Goal: Task Accomplishment & Management: Use online tool/utility

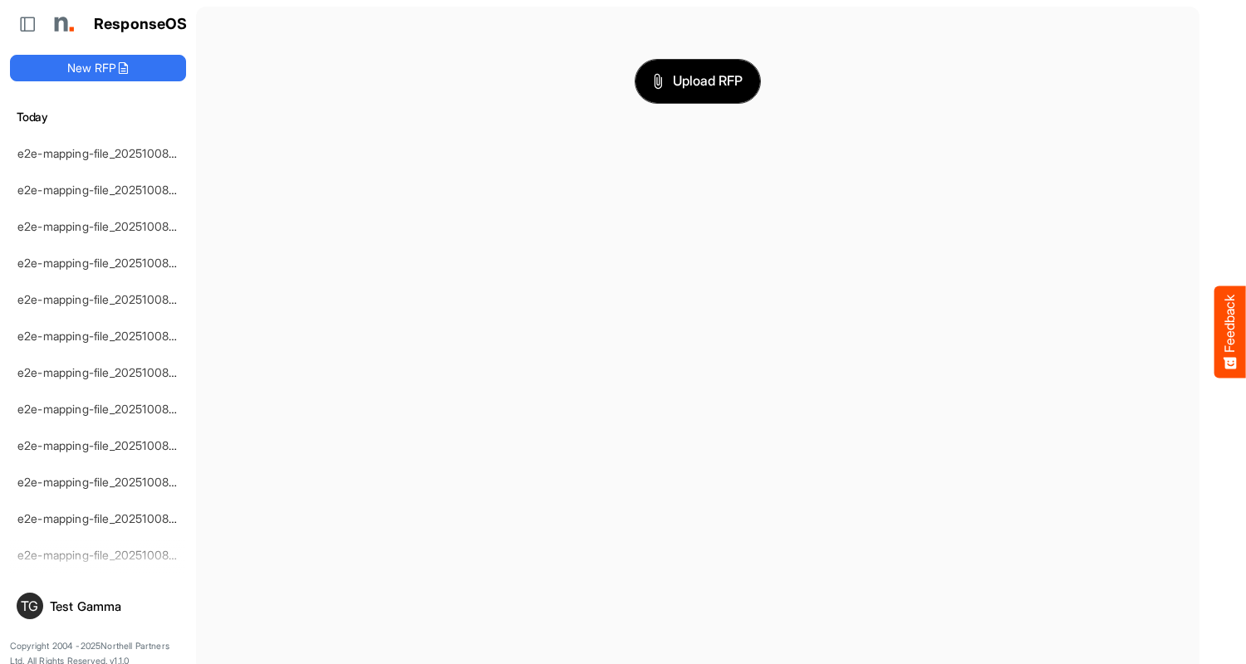
click at [698, 81] on span "Upload RFP" at bounding box center [698, 82] width 90 height 22
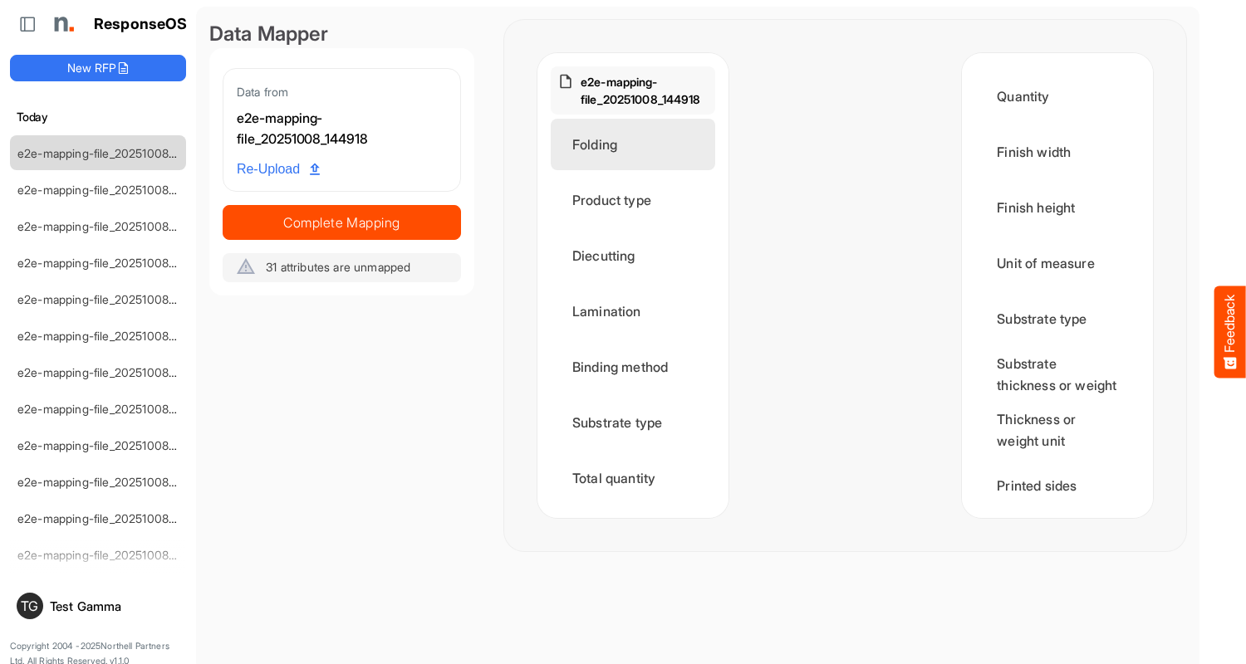
click at [637, 145] on div "Folding" at bounding box center [633, 144] width 164 height 51
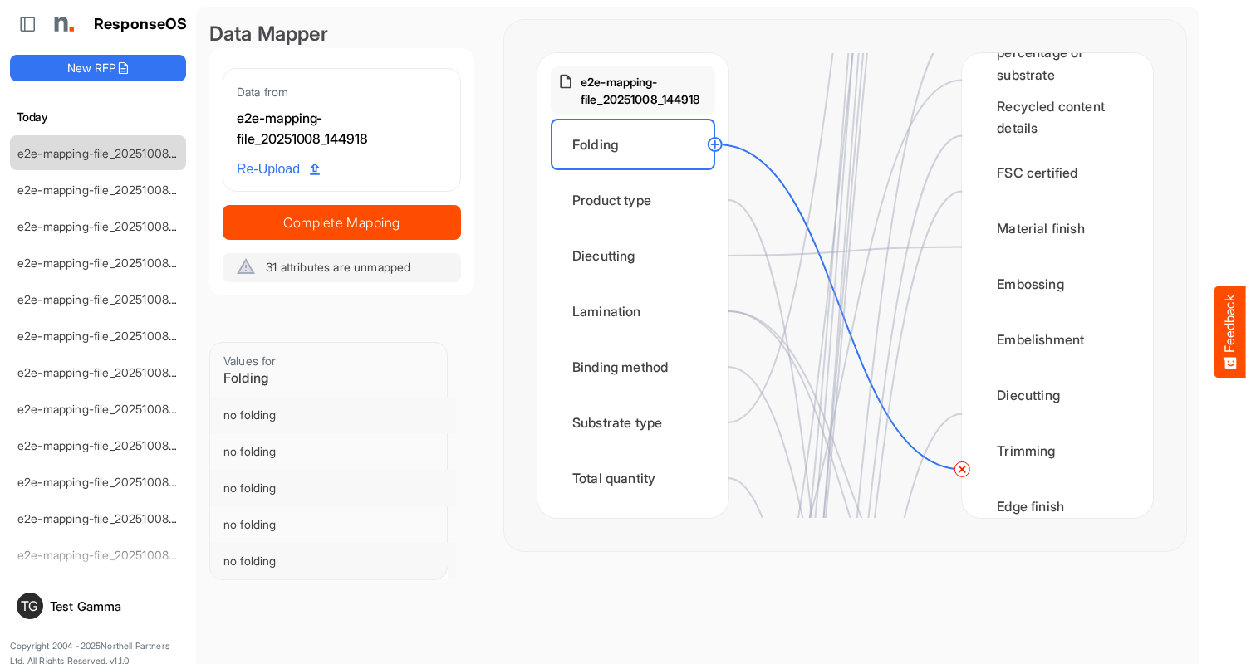
click at [962, 469] on circle at bounding box center [962, 469] width 20 height 20
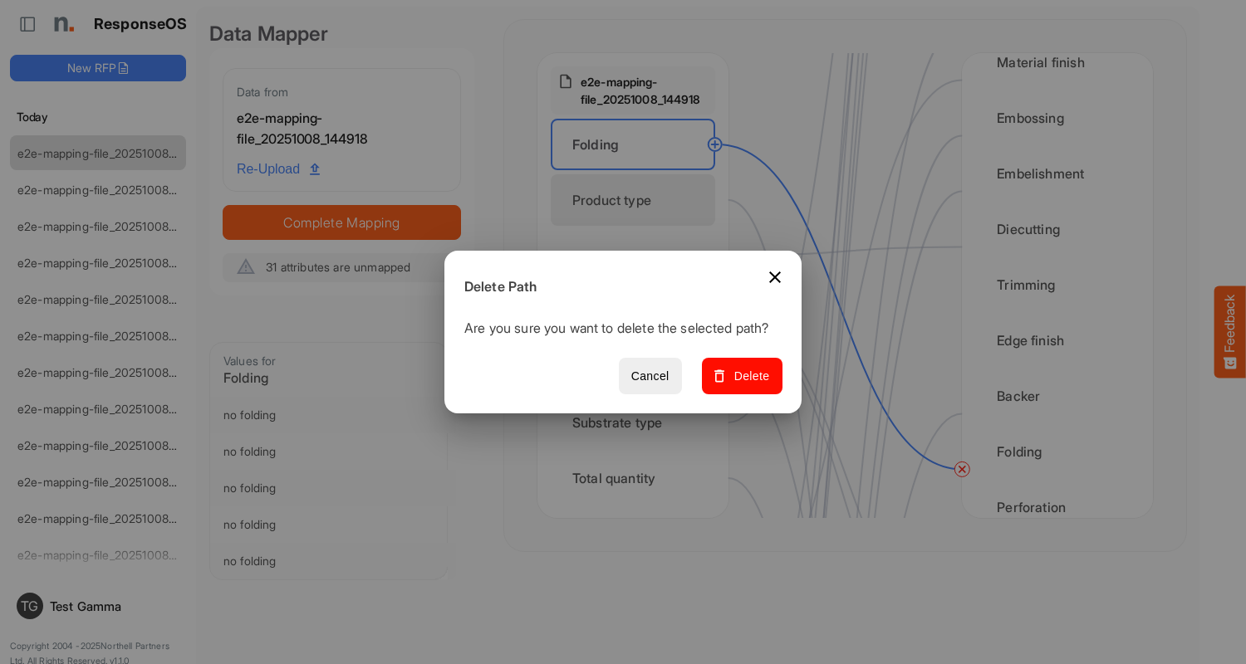
click at [747, 385] on span "Delete" at bounding box center [742, 376] width 56 height 21
click at [637, 200] on div "Product type" at bounding box center [633, 199] width 164 height 51
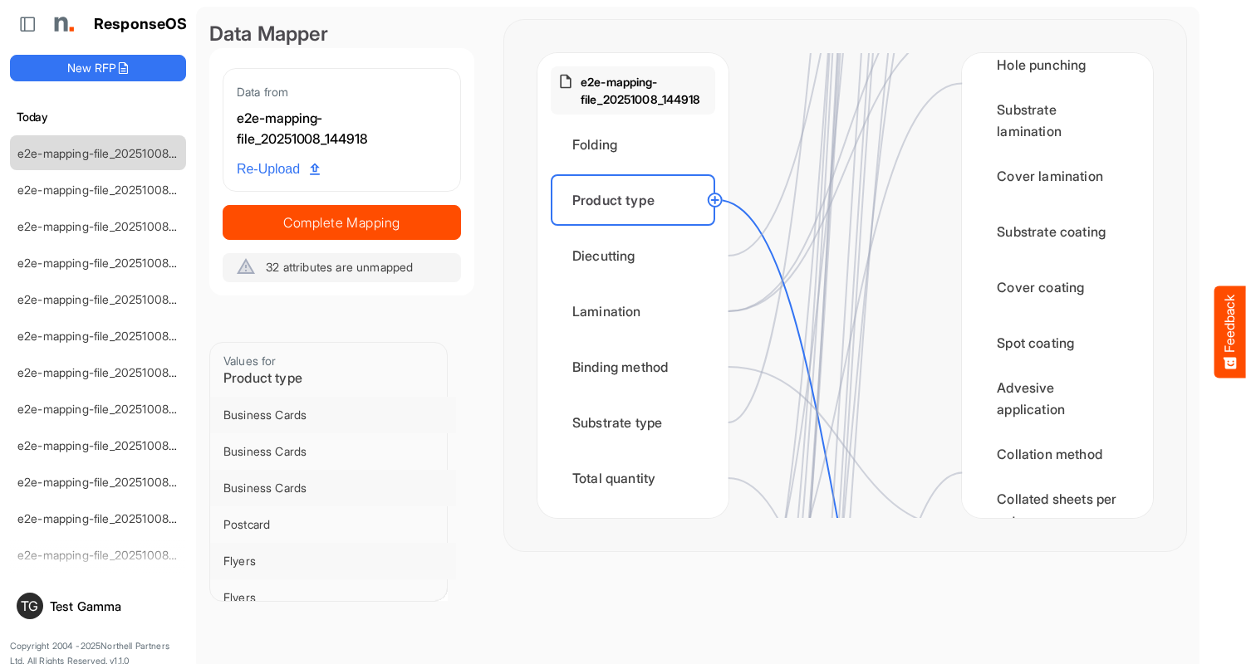
scroll to position [1993, 0]
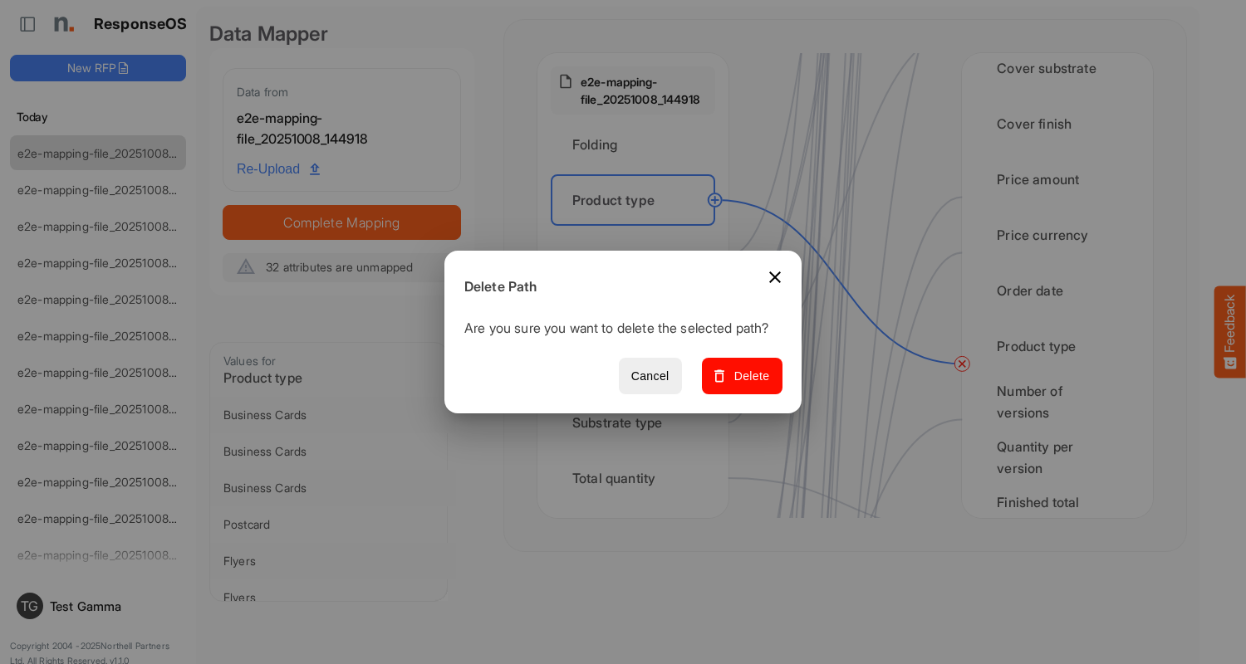
click at [747, 385] on span "Delete" at bounding box center [742, 376] width 56 height 21
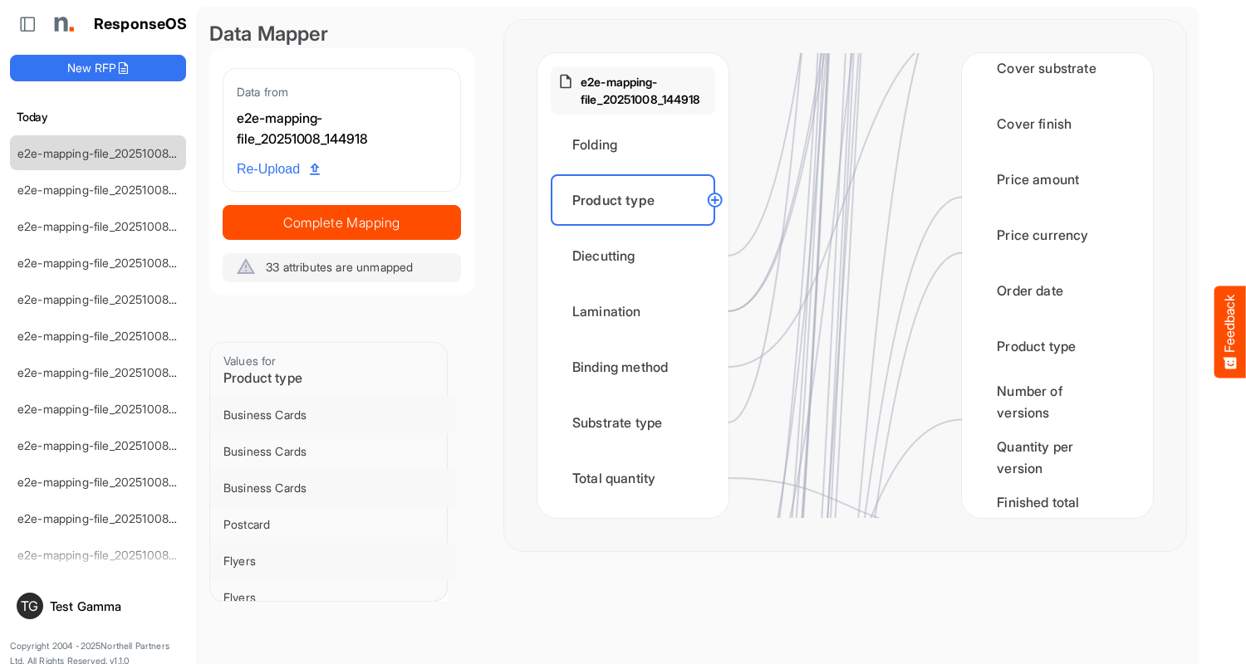
click at [637, 256] on div "Diecutting" at bounding box center [633, 255] width 164 height 51
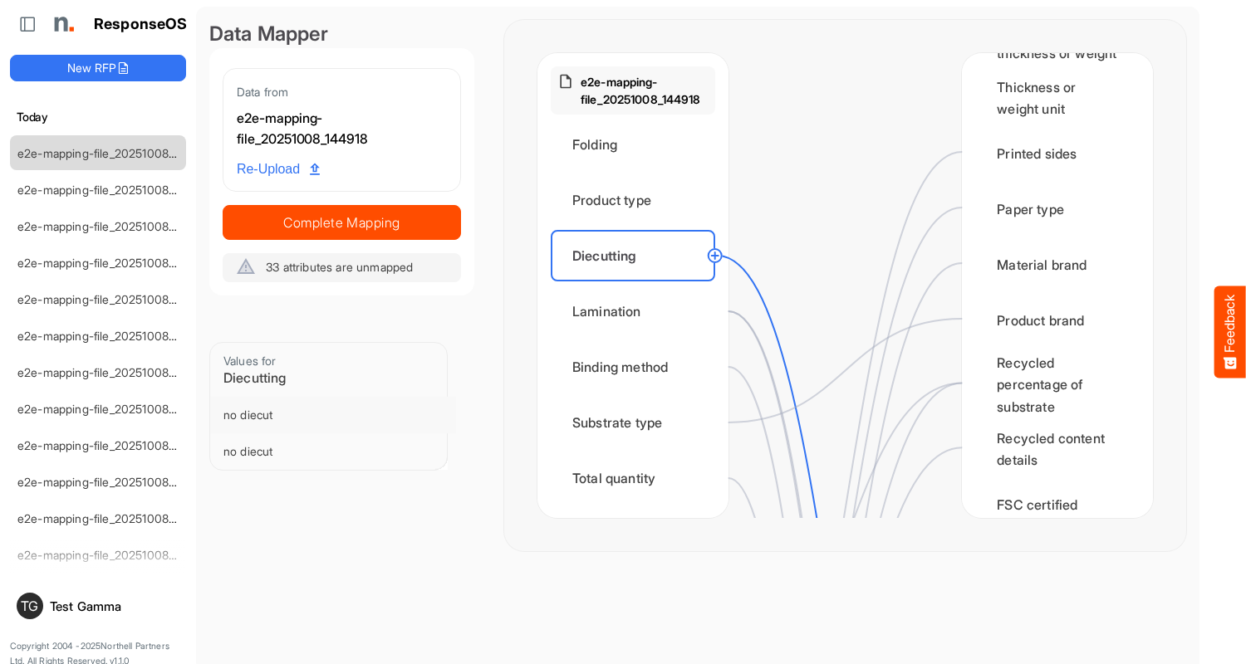
scroll to position [664, 0]
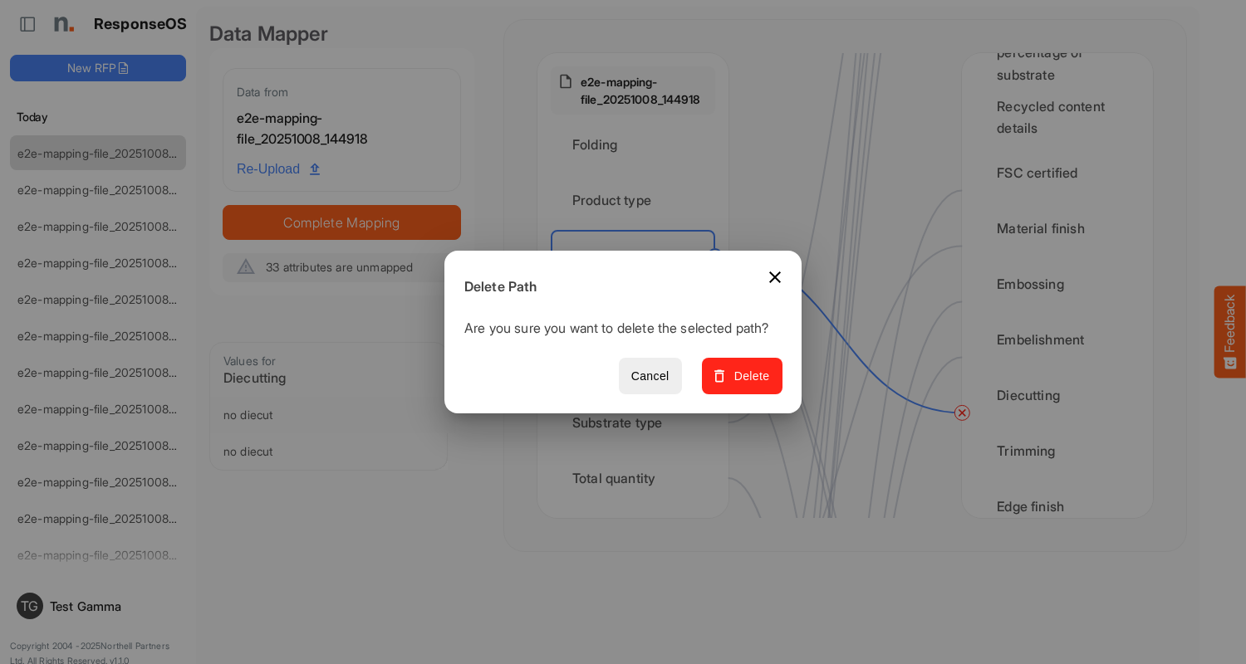
click at [747, 385] on span "Delete" at bounding box center [742, 376] width 56 height 21
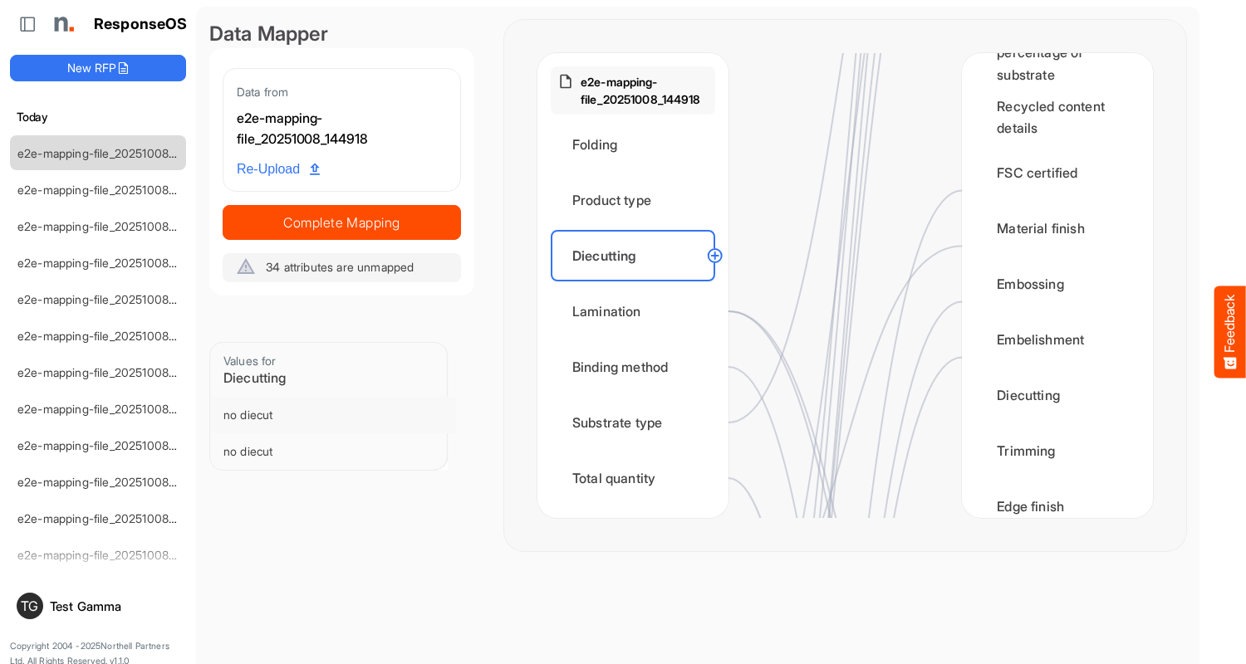
click at [637, 311] on div "Lamination" at bounding box center [633, 311] width 164 height 51
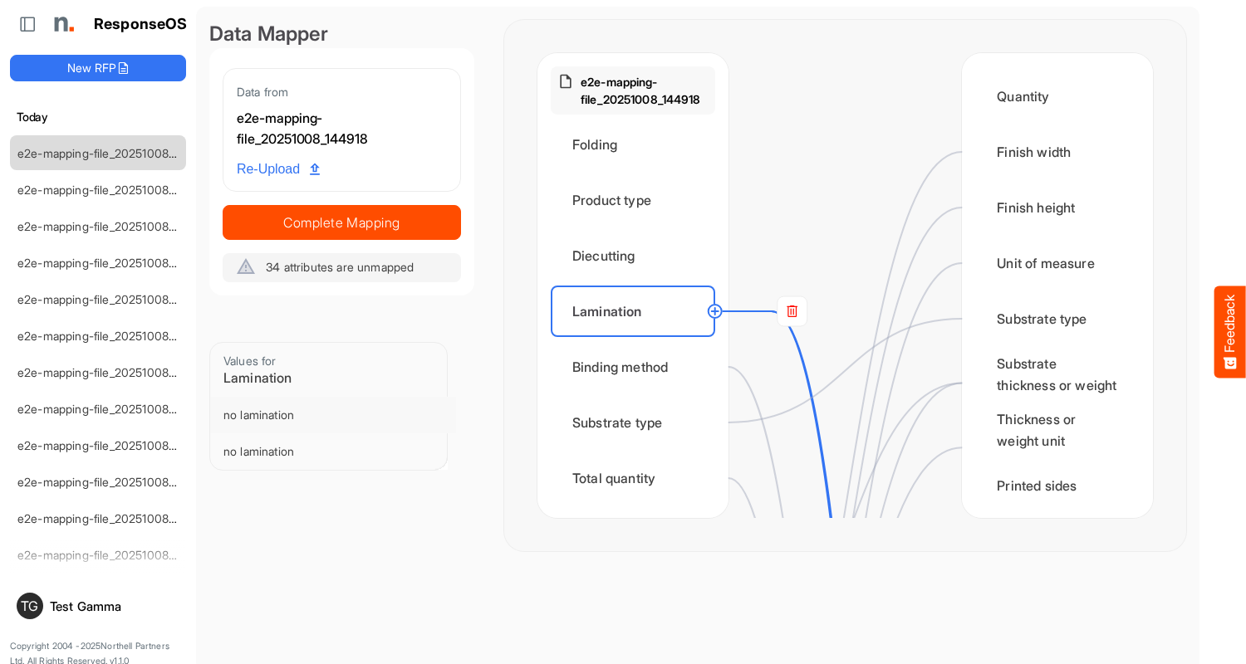
click at [791, 311] on rect at bounding box center [792, 311] width 30 height 30
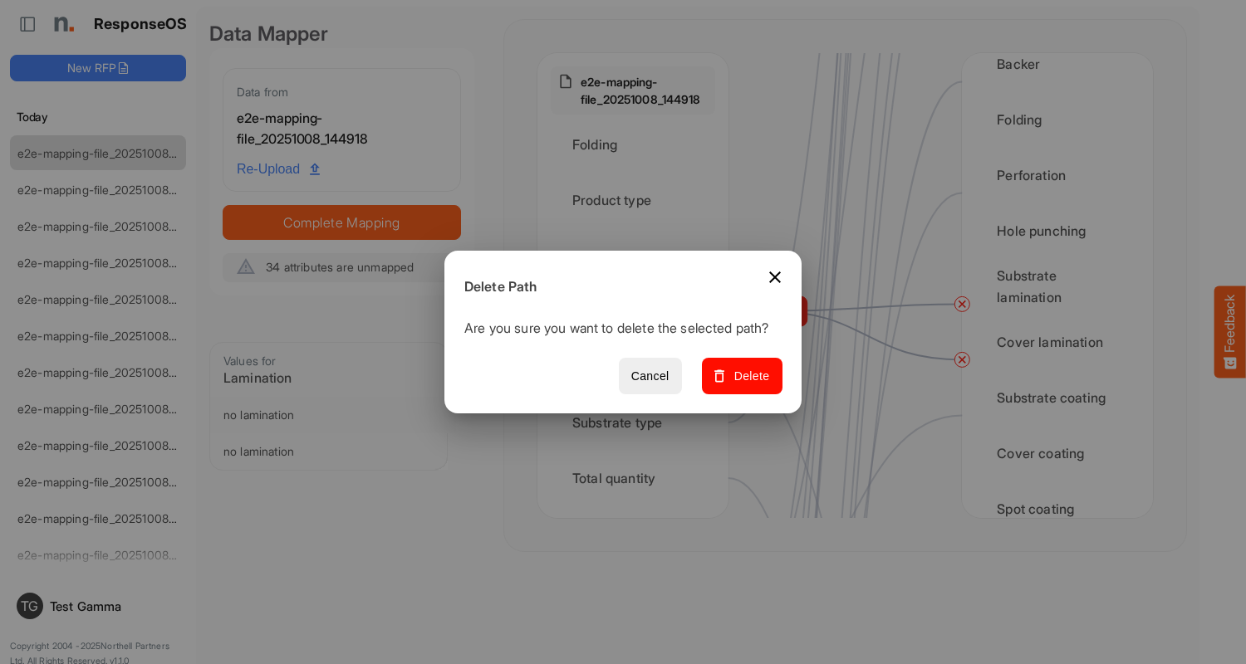
click at [747, 385] on span "Delete" at bounding box center [742, 376] width 56 height 21
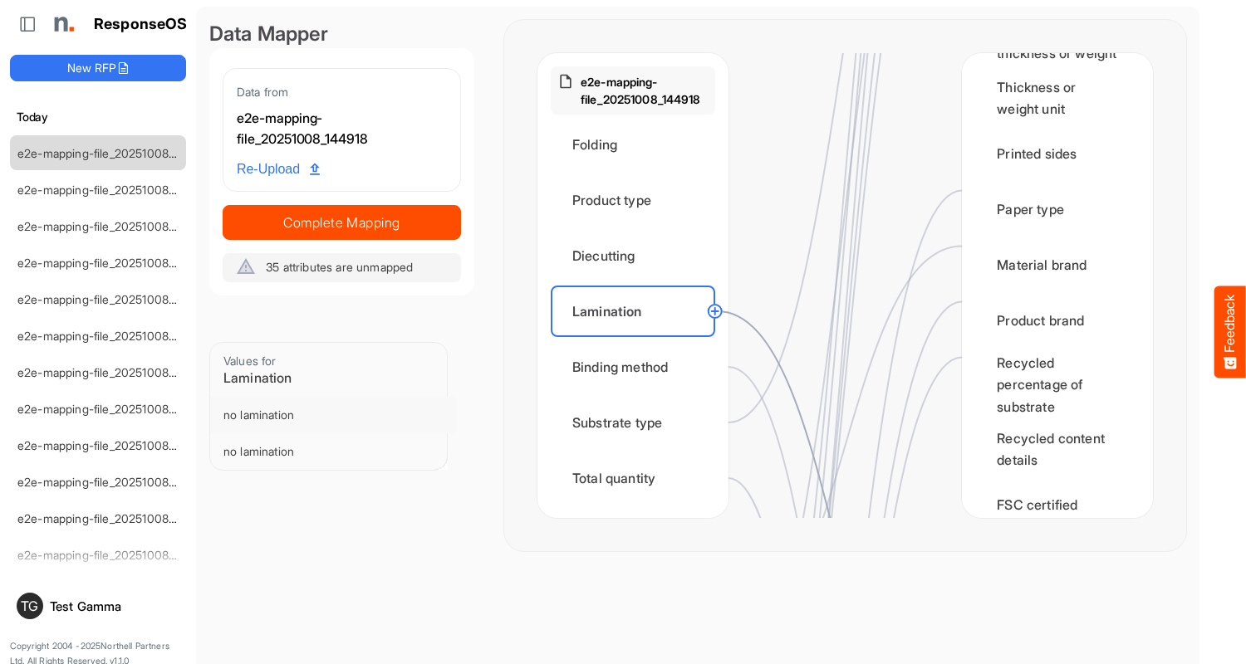
scroll to position [997, 0]
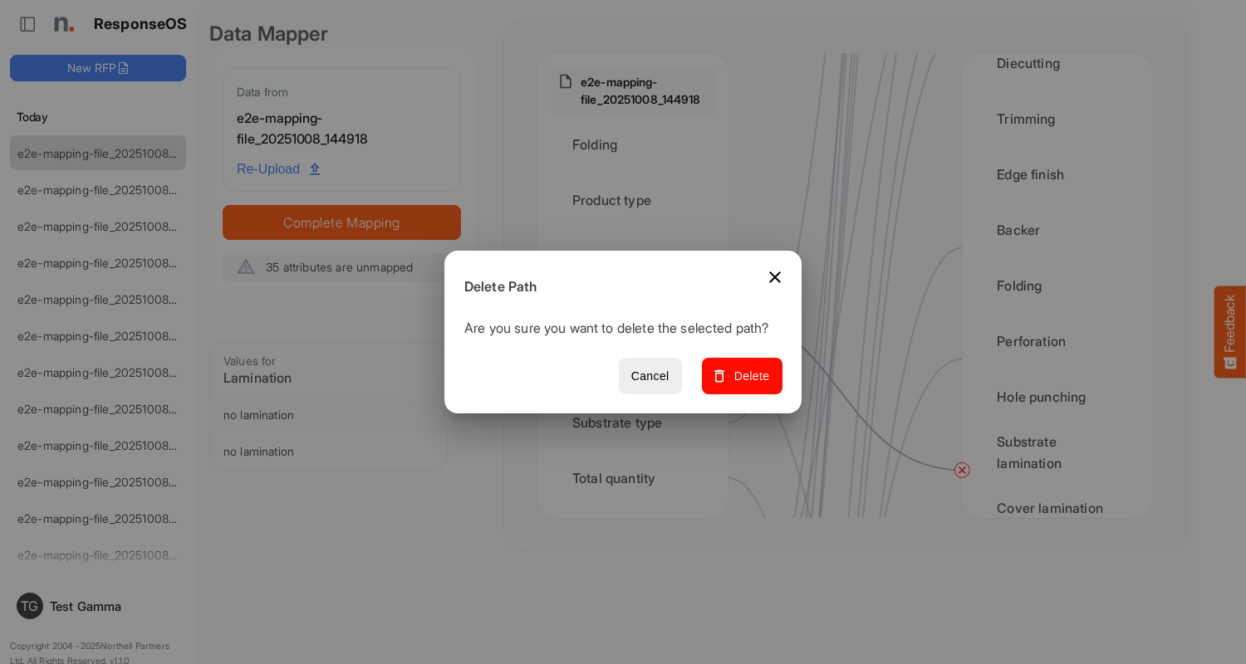
click at [747, 385] on span "Delete" at bounding box center [742, 376] width 56 height 21
click at [637, 367] on div "Binding method" at bounding box center [633, 366] width 164 height 51
click at [747, 385] on span "Delete" at bounding box center [742, 376] width 56 height 21
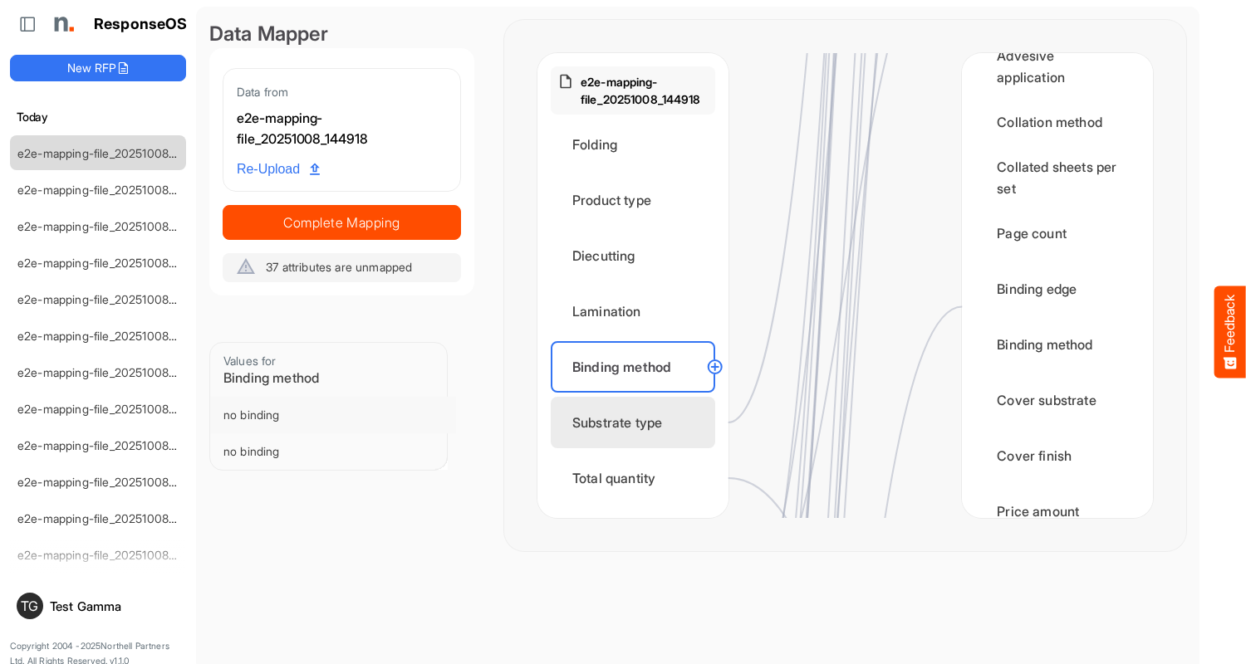
click at [637, 423] on div "Substrate type" at bounding box center [633, 422] width 164 height 51
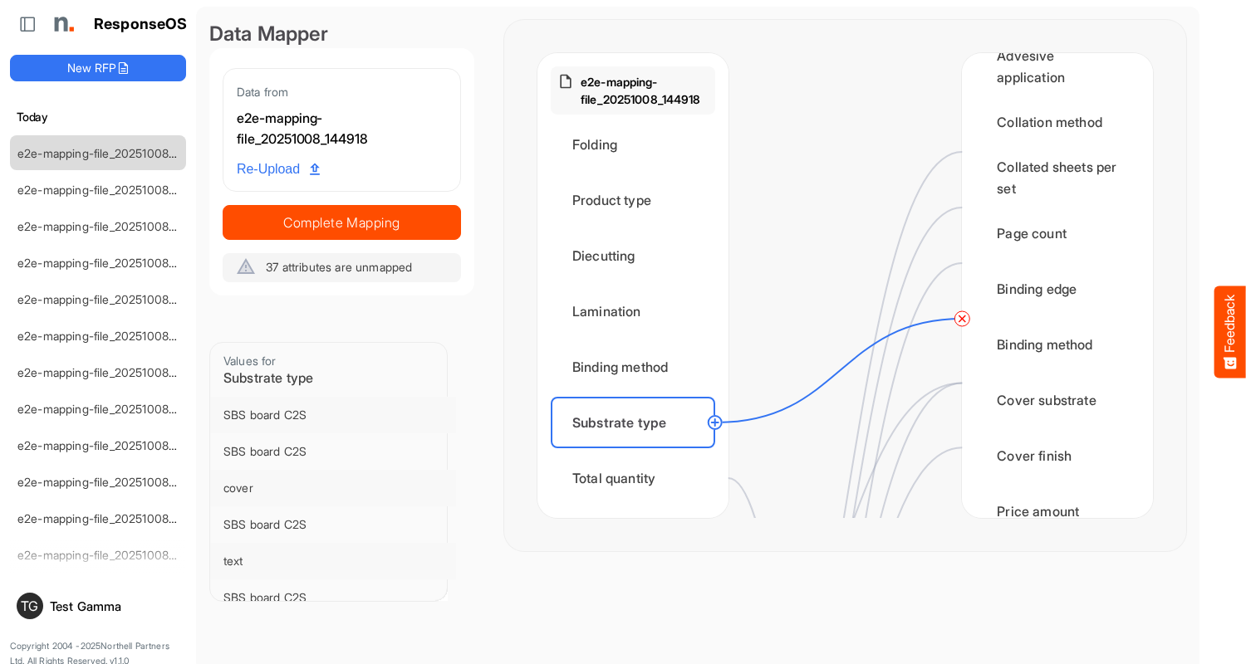
scroll to position [0, 0]
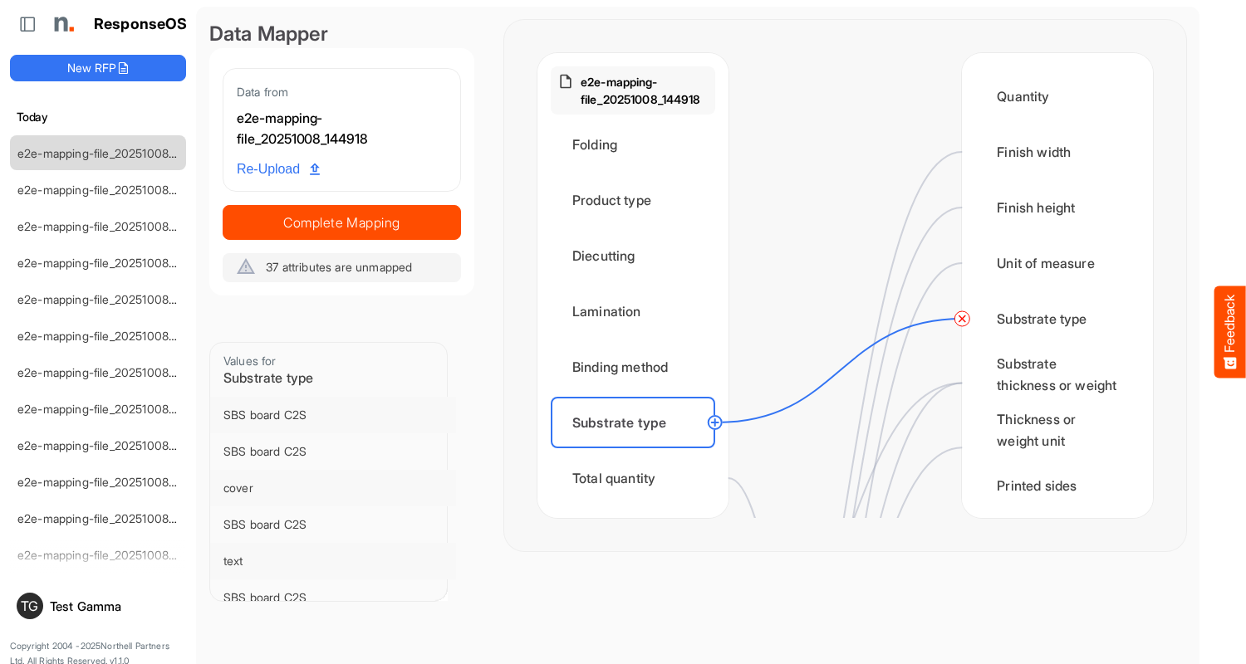
click at [962, 319] on circle at bounding box center [962, 319] width 20 height 20
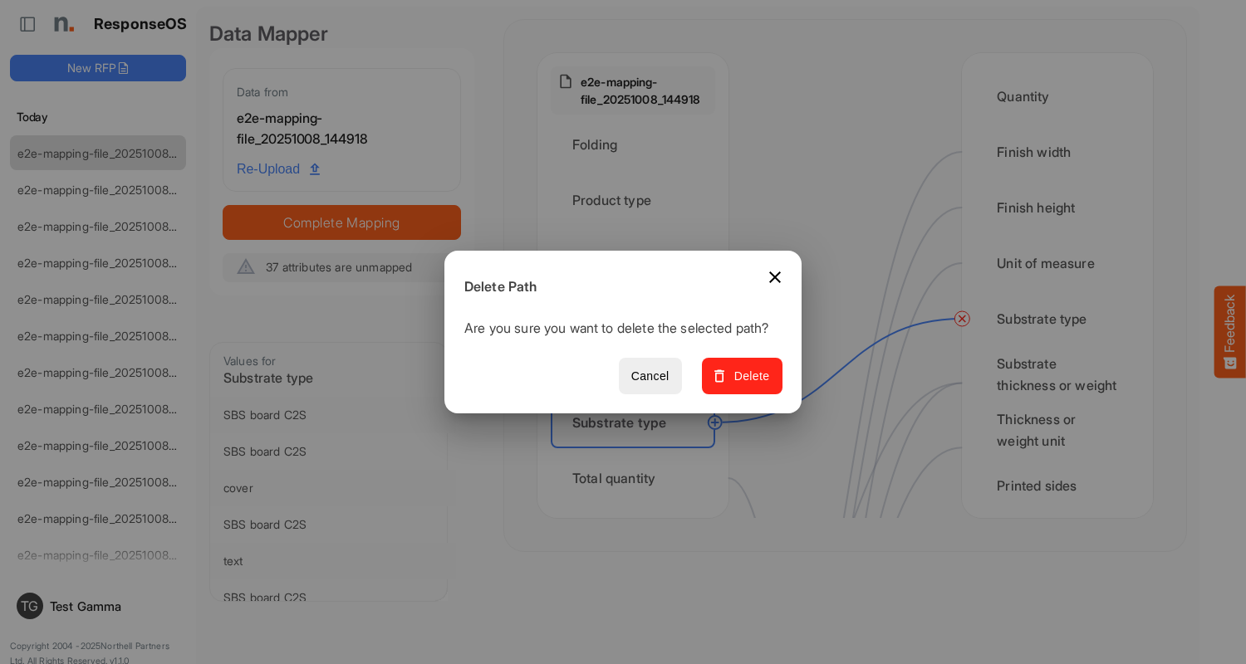
click at [747, 385] on span "Delete" at bounding box center [742, 376] width 56 height 21
click at [637, 478] on div "Total quantity" at bounding box center [633, 478] width 164 height 51
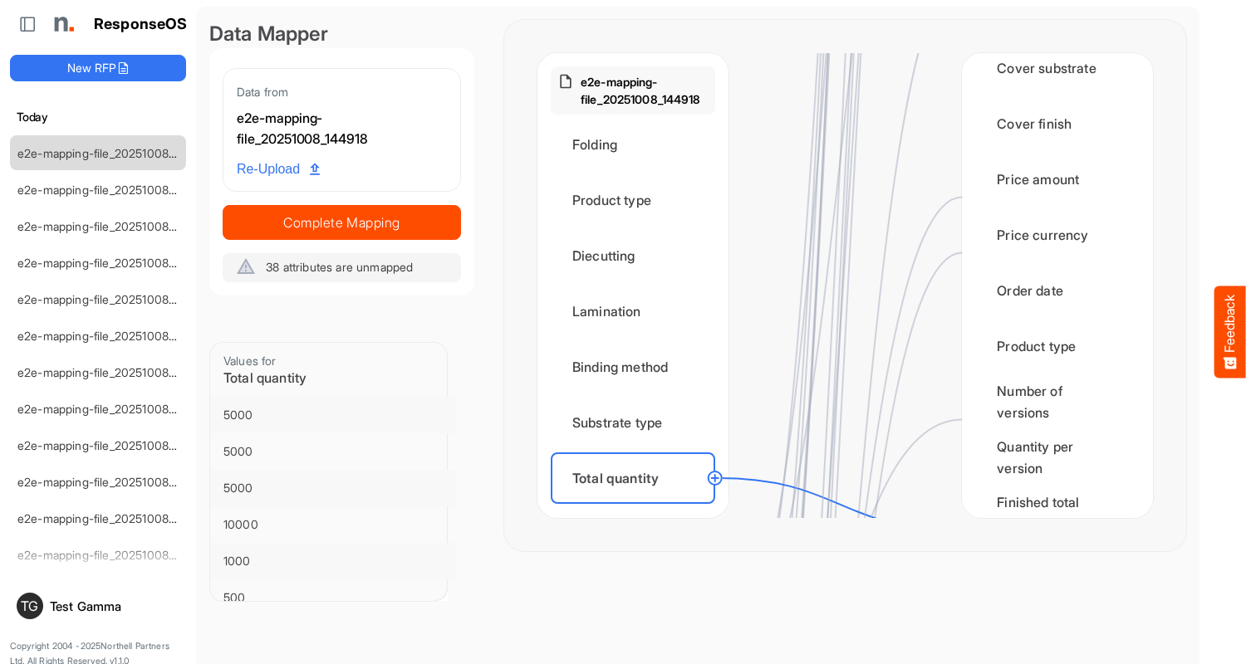
scroll to position [2159, 0]
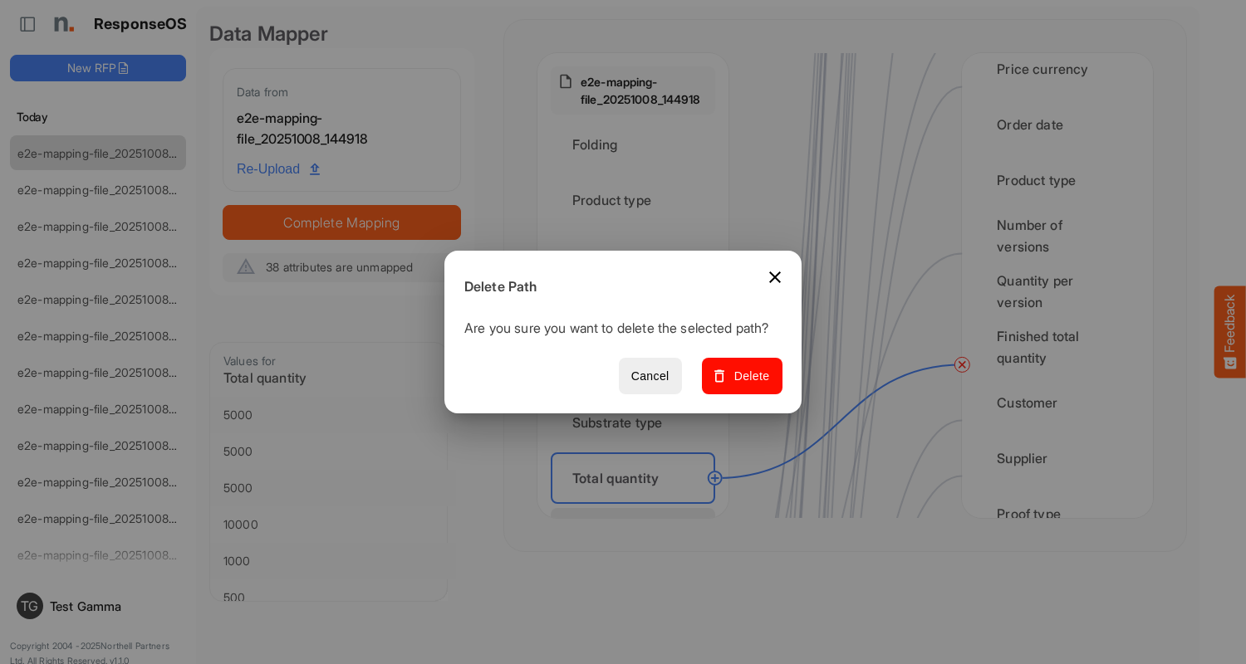
click at [747, 385] on span "Delete" at bounding box center [742, 376] width 56 height 21
click at [637, 508] on div "Flat size width" at bounding box center [633, 533] width 164 height 51
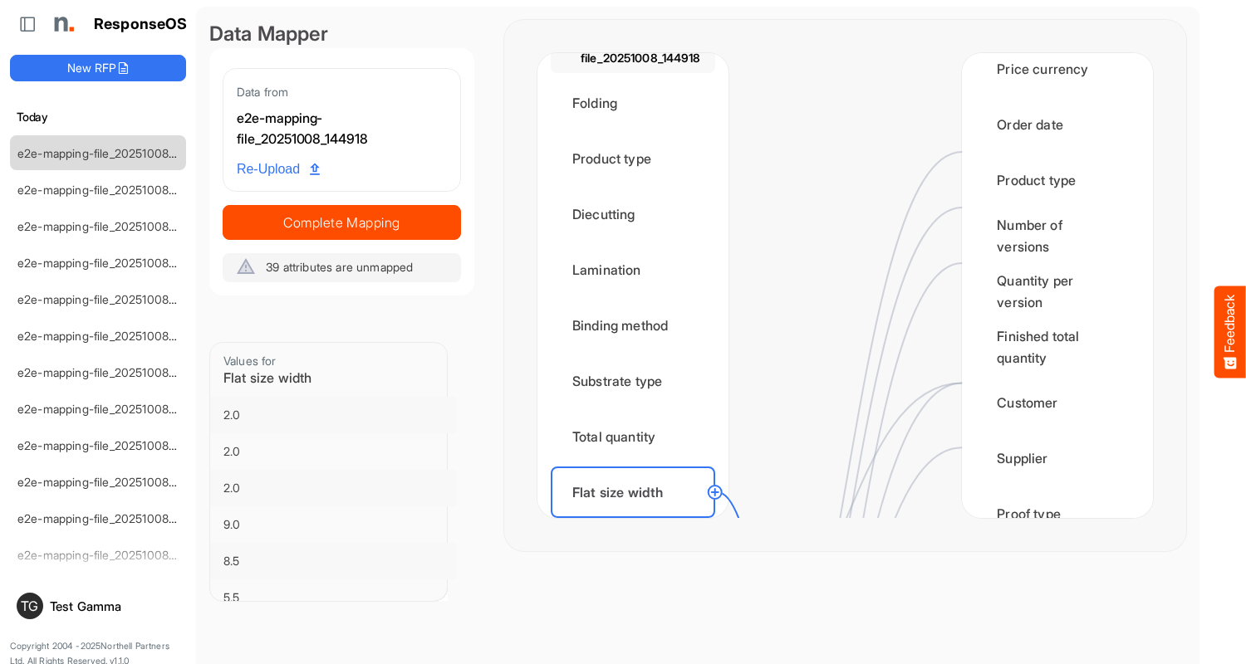
scroll to position [0, 0]
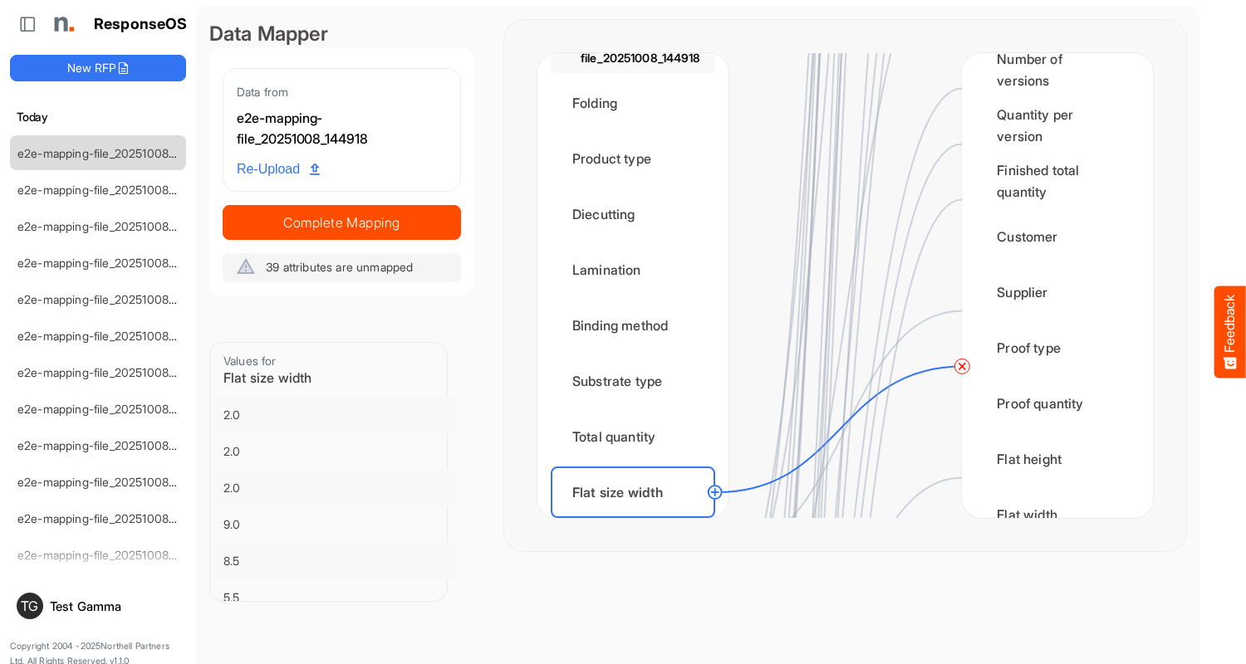
click at [962, 366] on circle at bounding box center [962, 366] width 20 height 20
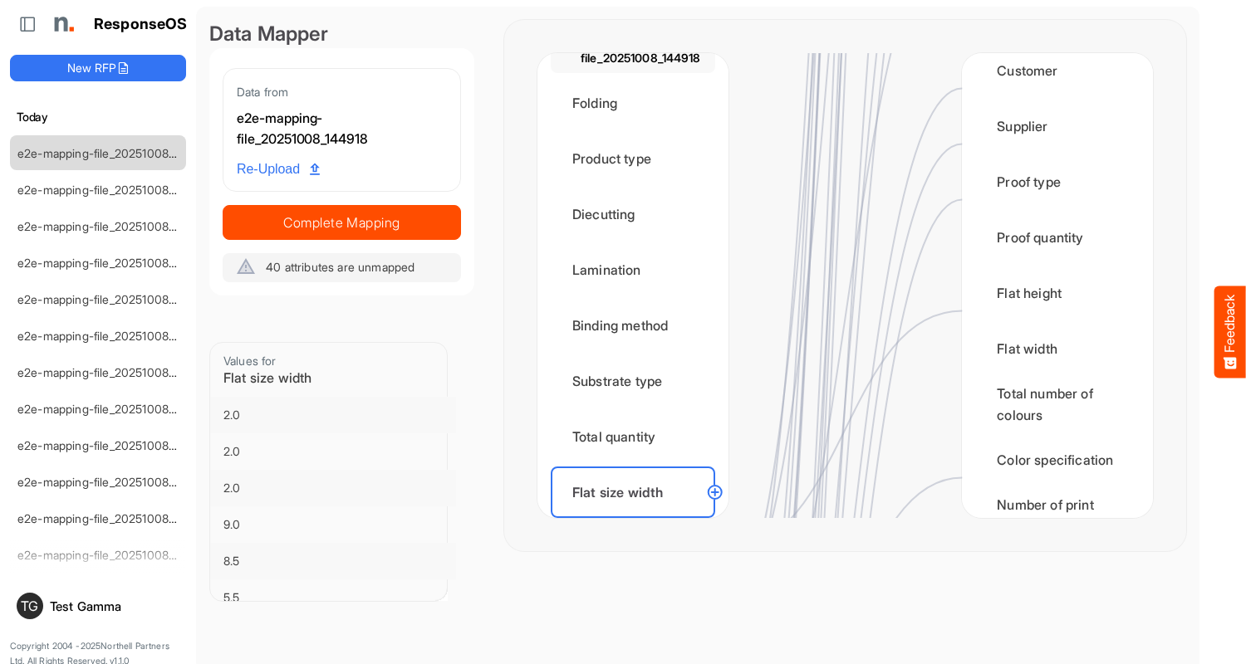
click at [637, 522] on div "Flat size height" at bounding box center [633, 547] width 164 height 51
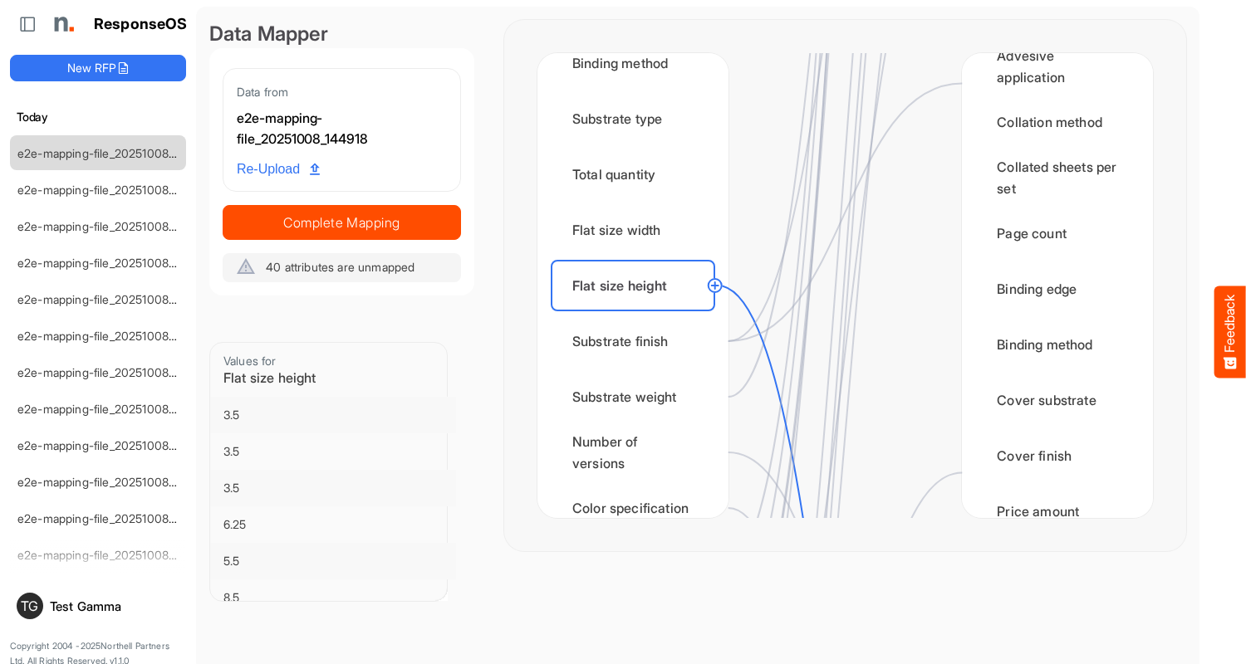
scroll to position [2325, 0]
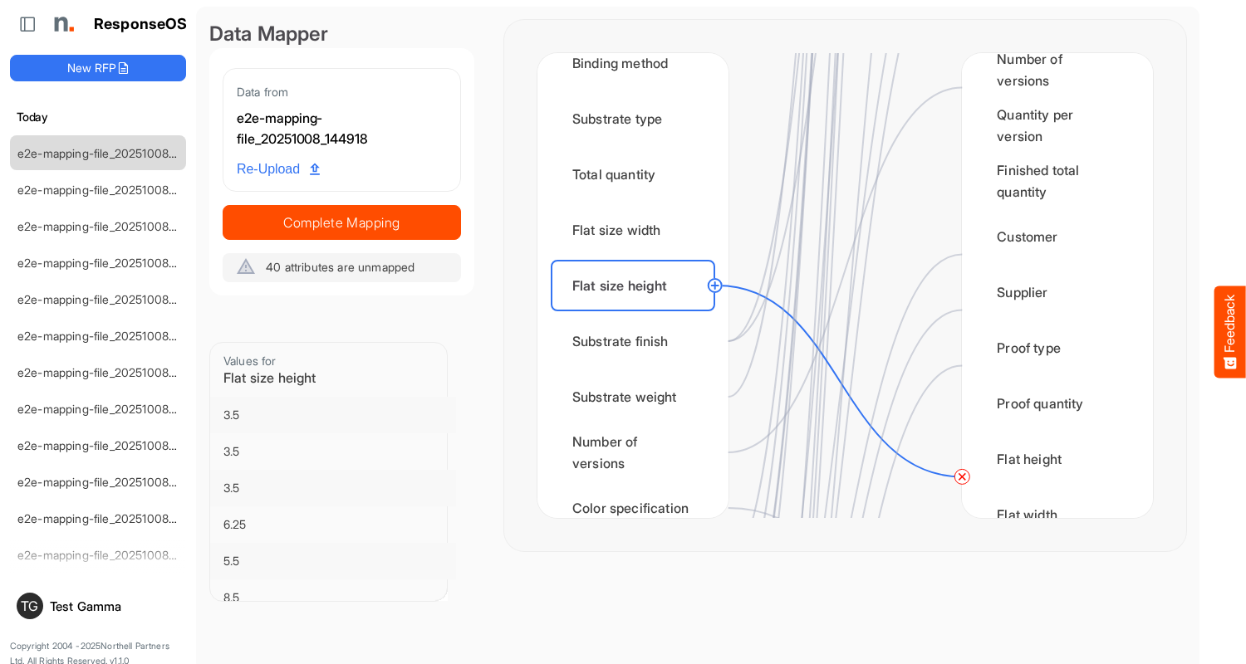
click at [962, 477] on circle at bounding box center [962, 477] width 20 height 20
click at [637, 341] on div "Substrate finish" at bounding box center [633, 341] width 164 height 51
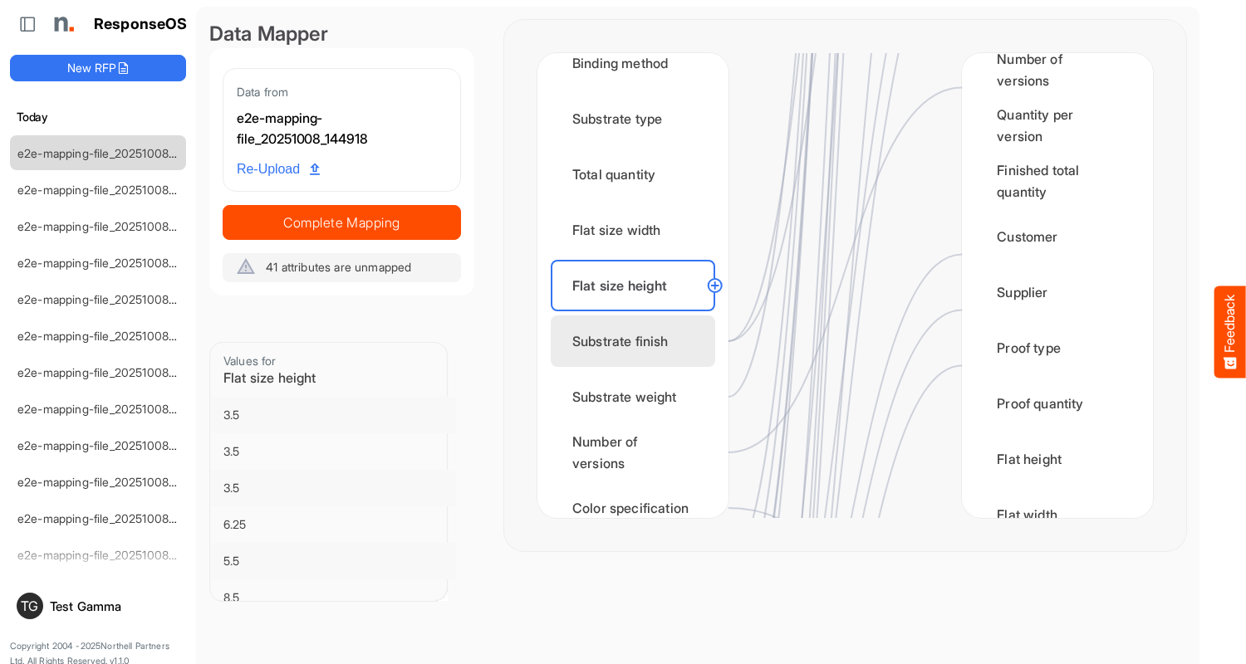
scroll to position [0, 0]
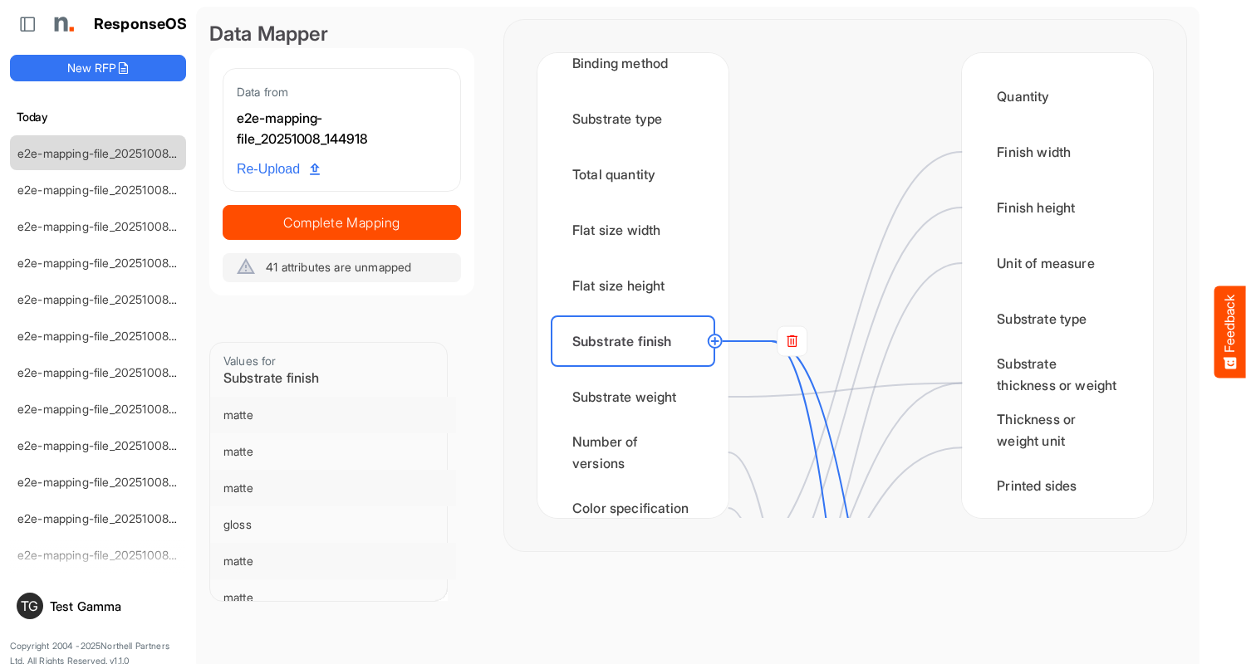
click at [791, 341] on rect at bounding box center [792, 341] width 30 height 30
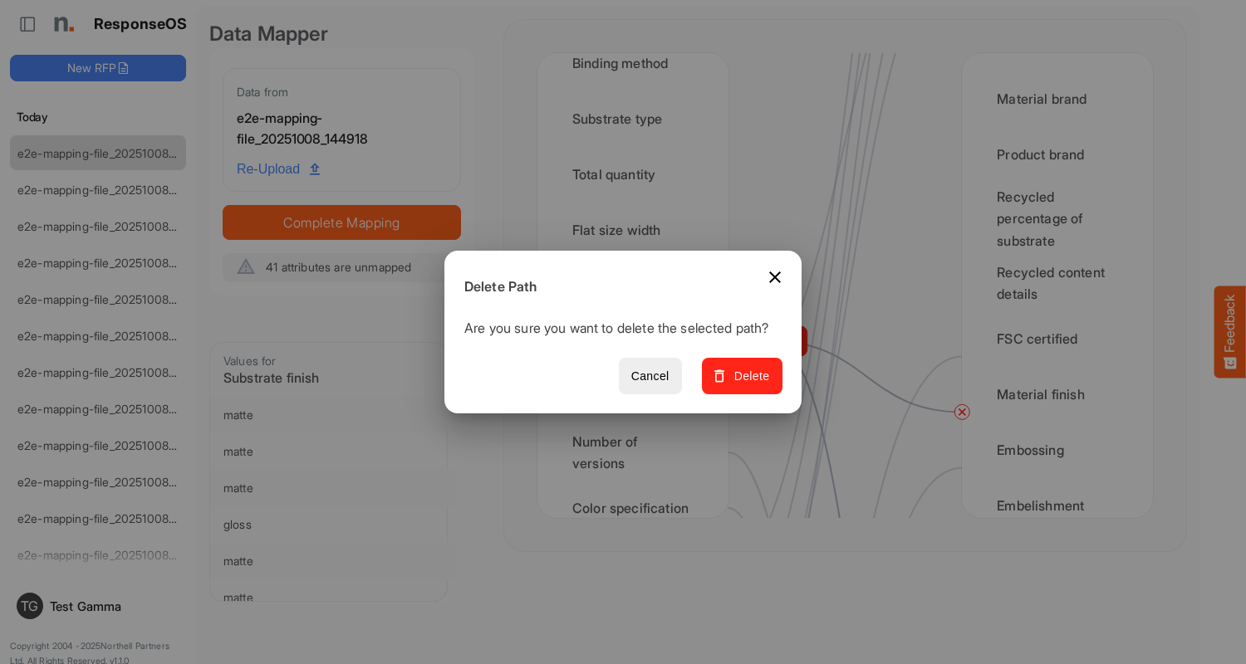
click at [747, 385] on span "Delete" at bounding box center [742, 376] width 56 height 21
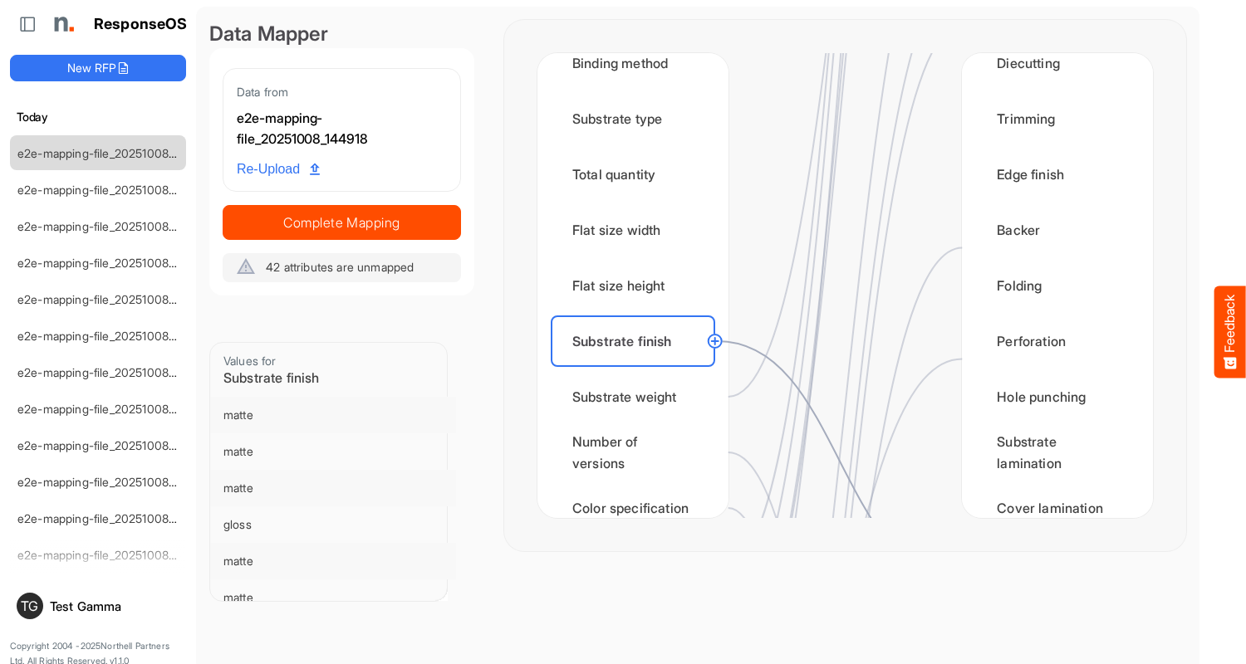
scroll to position [1163, 0]
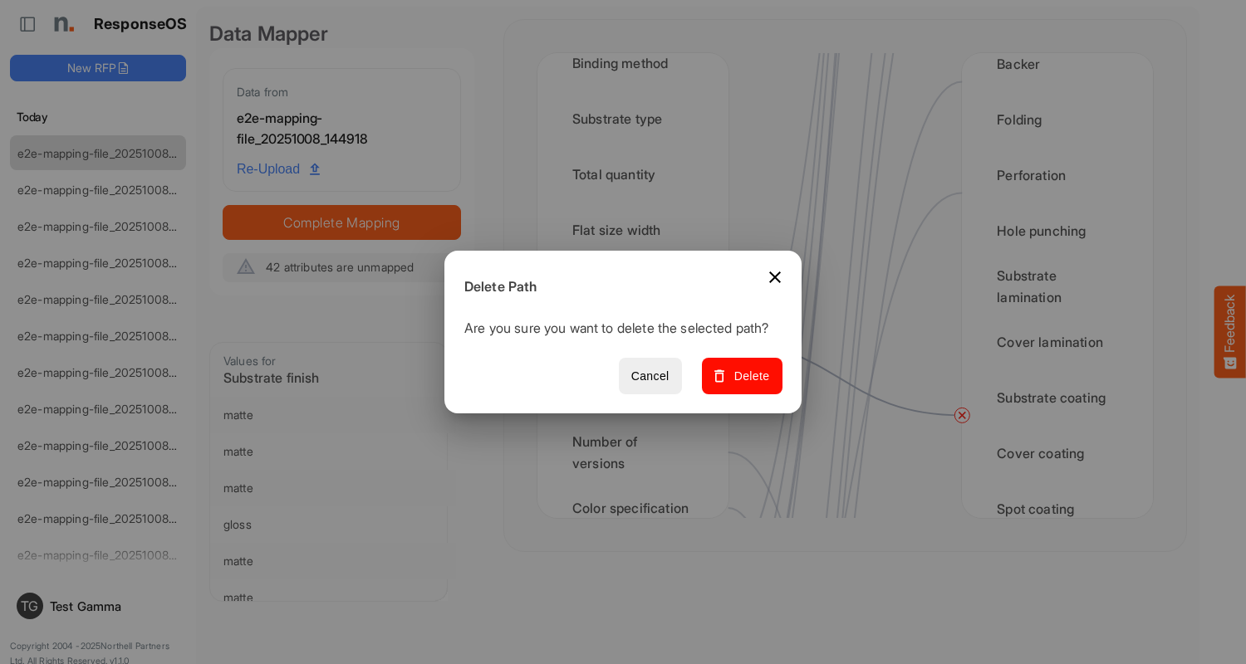
click at [747, 385] on span "Delete" at bounding box center [742, 376] width 56 height 21
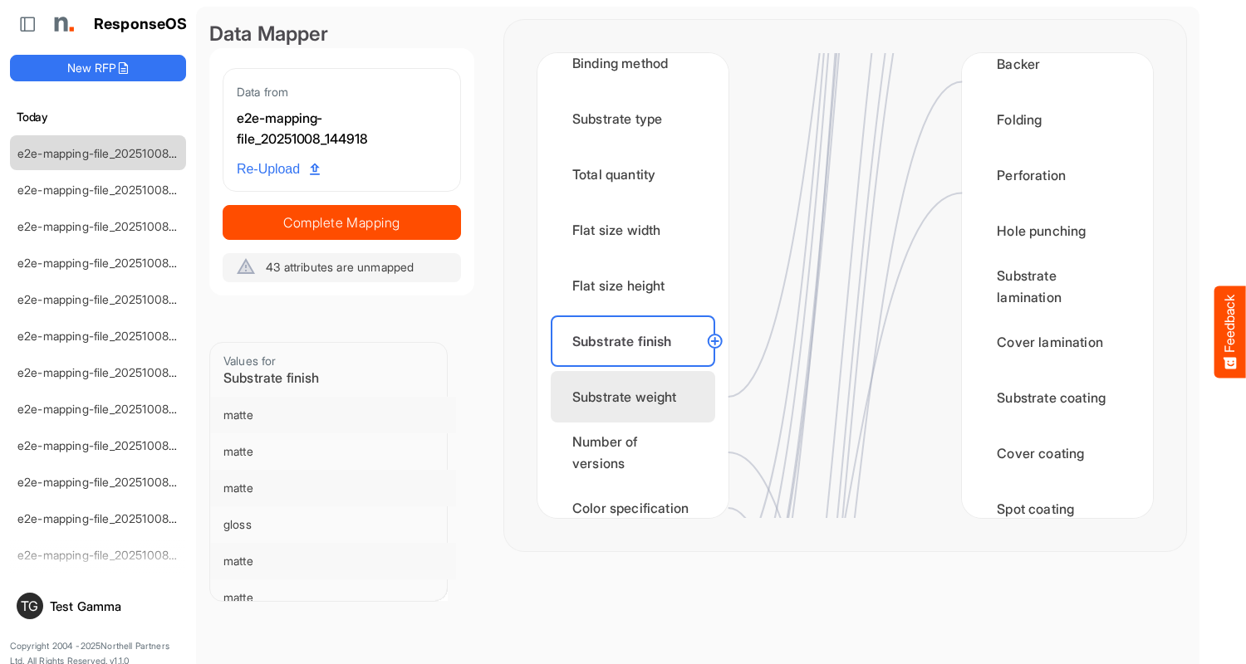
click at [637, 397] on div "Substrate weight" at bounding box center [633, 396] width 164 height 51
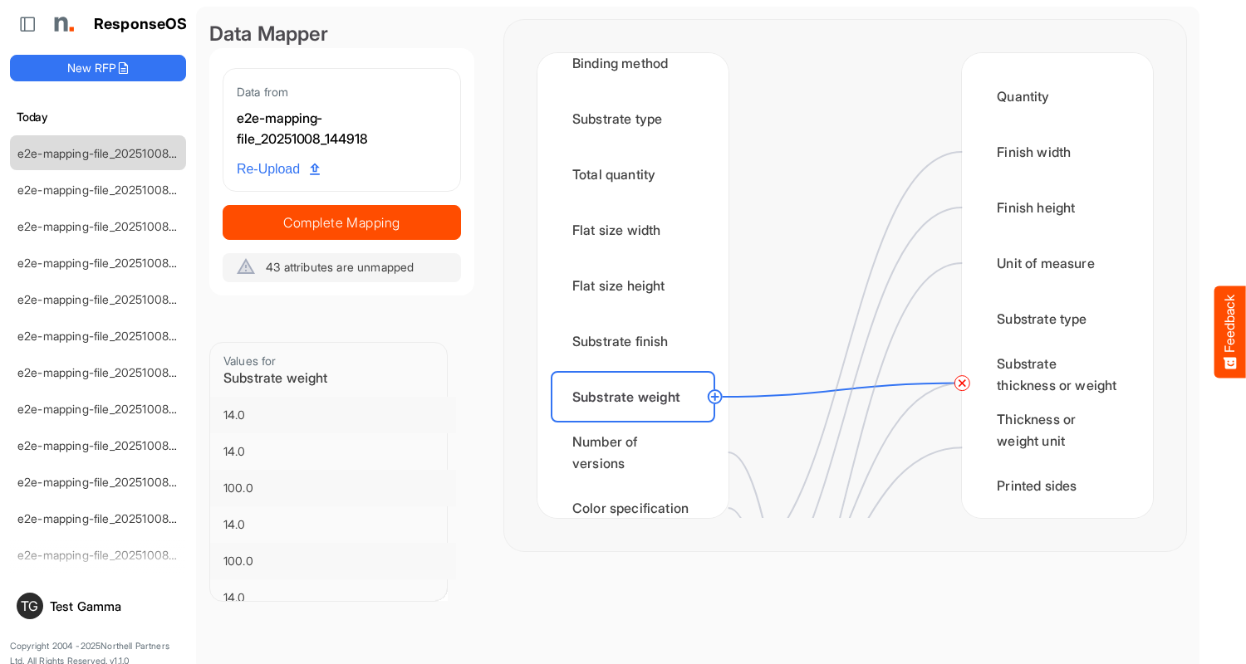
click at [962, 383] on circle at bounding box center [962, 384] width 20 height 20
click at [637, 453] on div "Number of versions" at bounding box center [633, 452] width 164 height 51
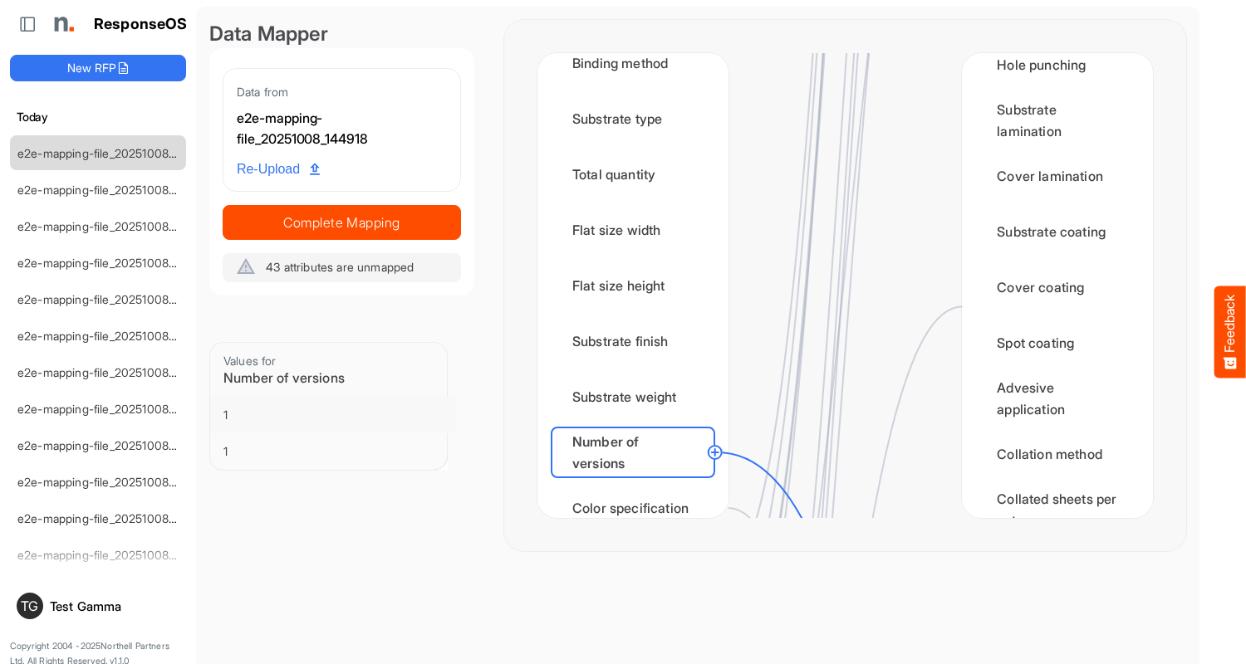
scroll to position [1993, 0]
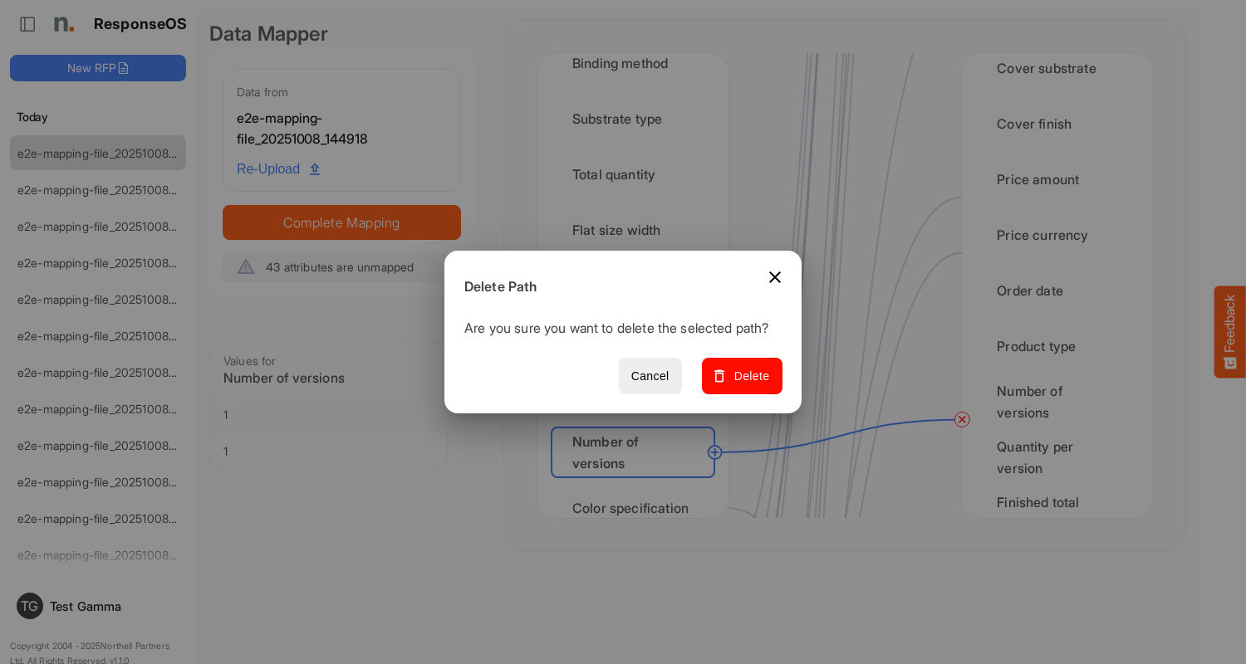
click at [747, 385] on span "Delete" at bounding box center [742, 376] width 56 height 21
click at [637, 492] on div "Color specification" at bounding box center [633, 508] width 164 height 51
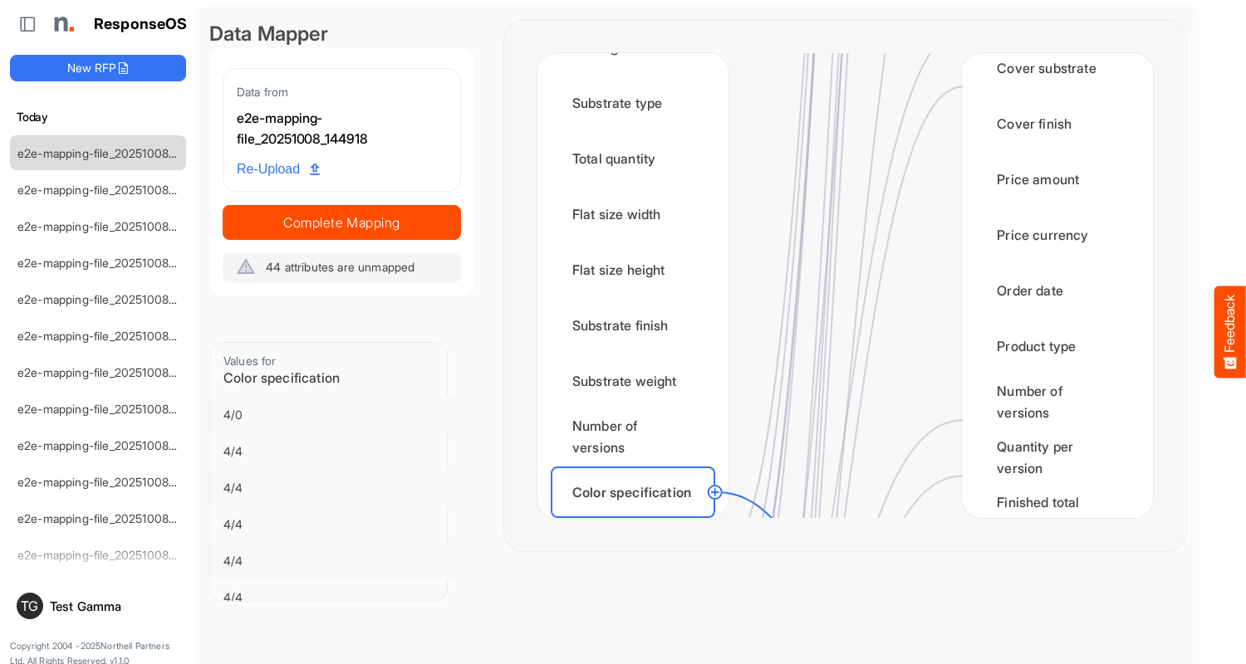
scroll to position [2492, 0]
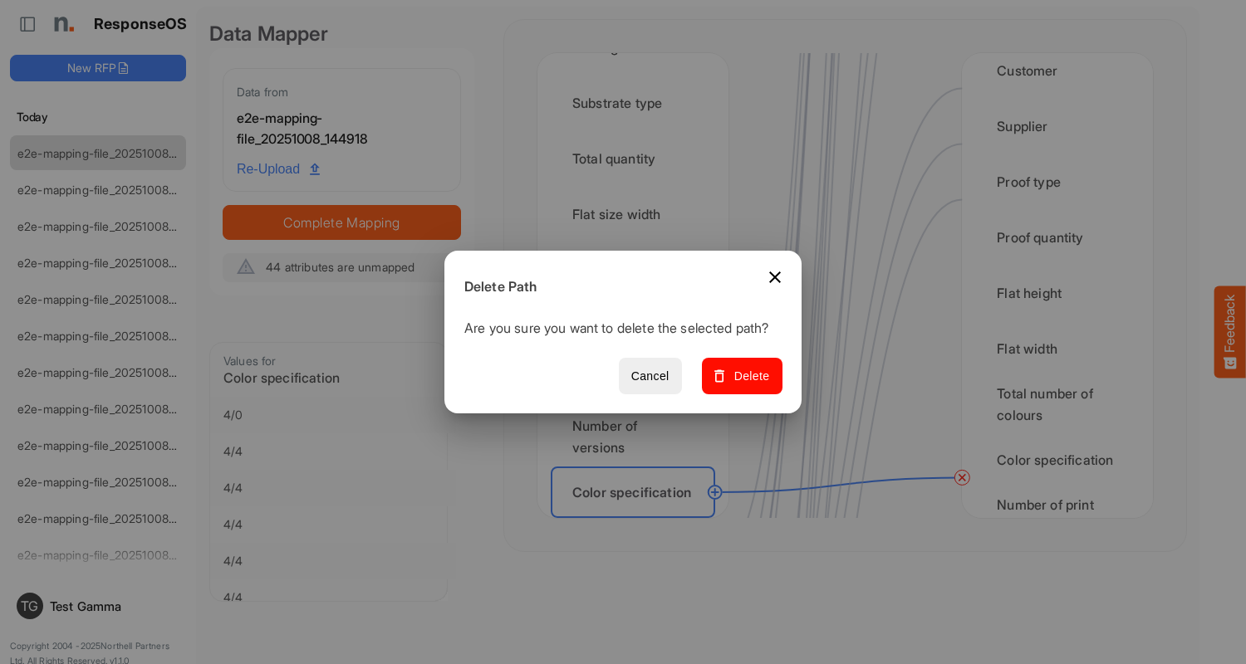
click at [747, 385] on span "Delete" at bounding box center [742, 376] width 56 height 21
click at [637, 522] on div "Finished size width" at bounding box center [633, 547] width 164 height 51
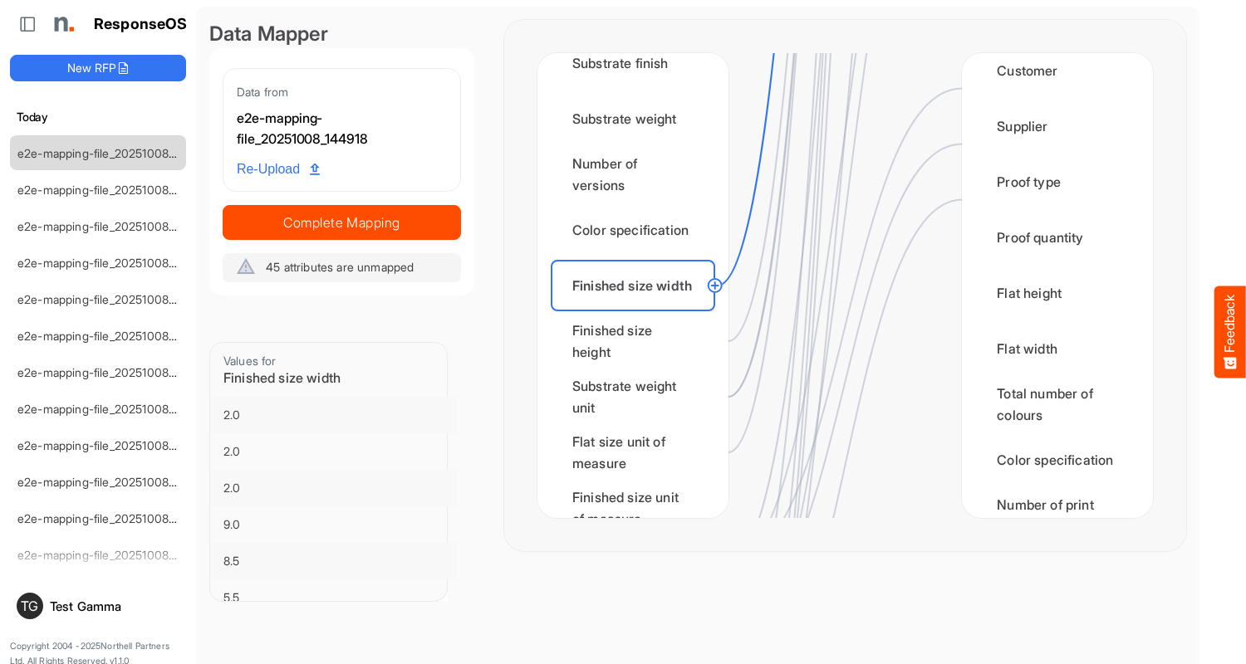
scroll to position [0, 0]
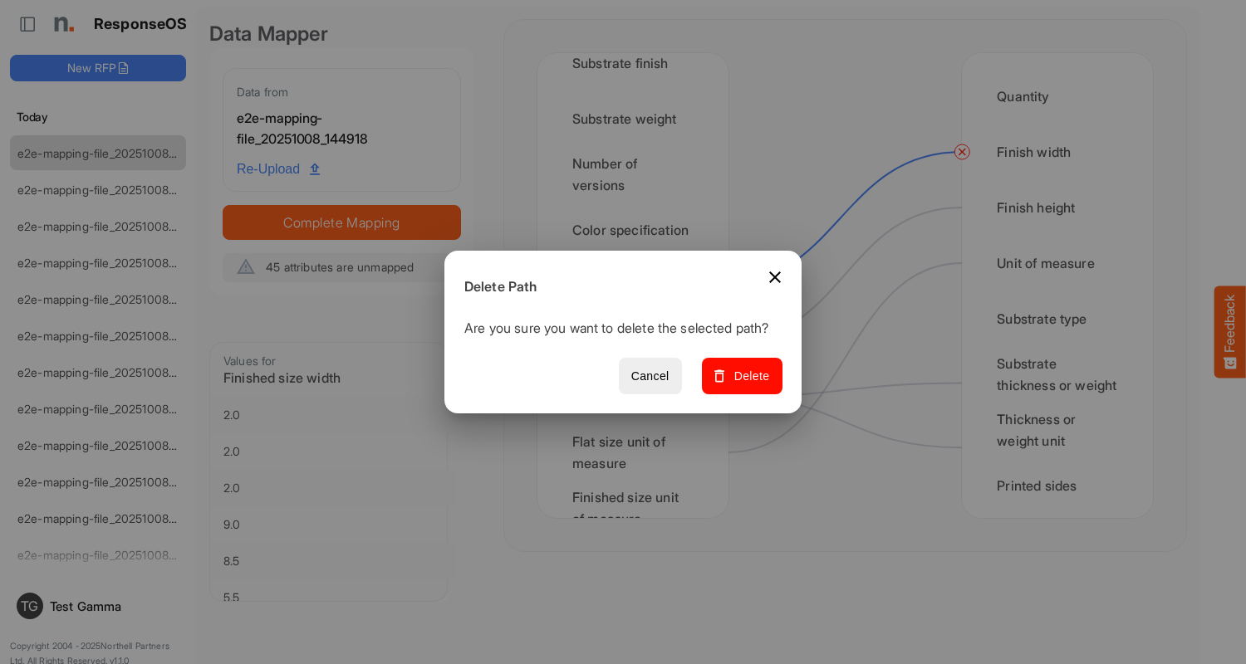
click at [747, 385] on span "Delete" at bounding box center [742, 376] width 56 height 21
click at [637, 341] on div "Finished size height" at bounding box center [633, 341] width 164 height 51
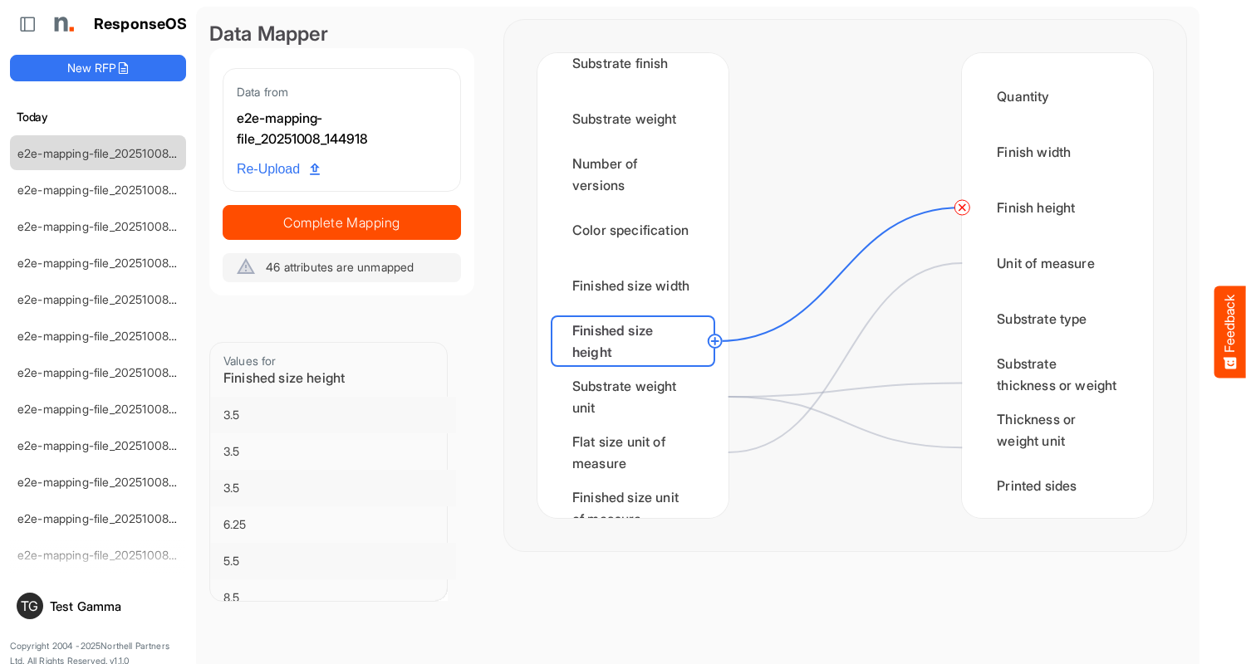
click at [962, 208] on circle at bounding box center [962, 208] width 20 height 20
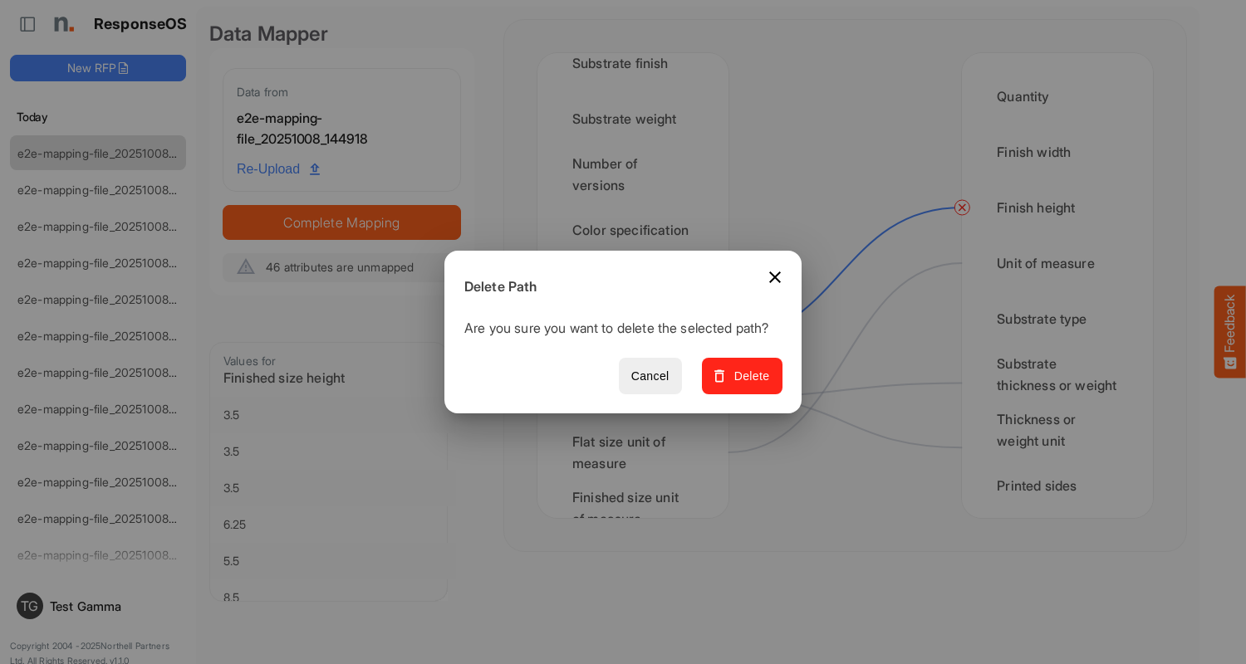
click at [747, 385] on span "Delete" at bounding box center [742, 376] width 56 height 21
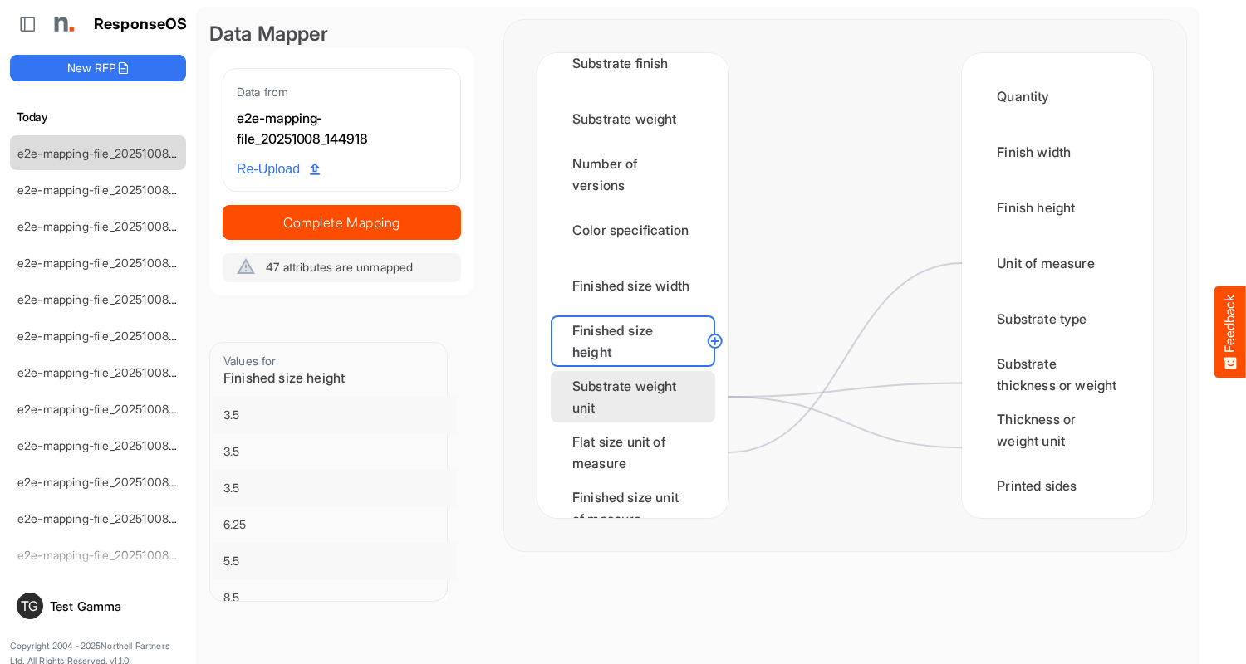
click at [637, 397] on div "Substrate weight unit" at bounding box center [633, 396] width 164 height 51
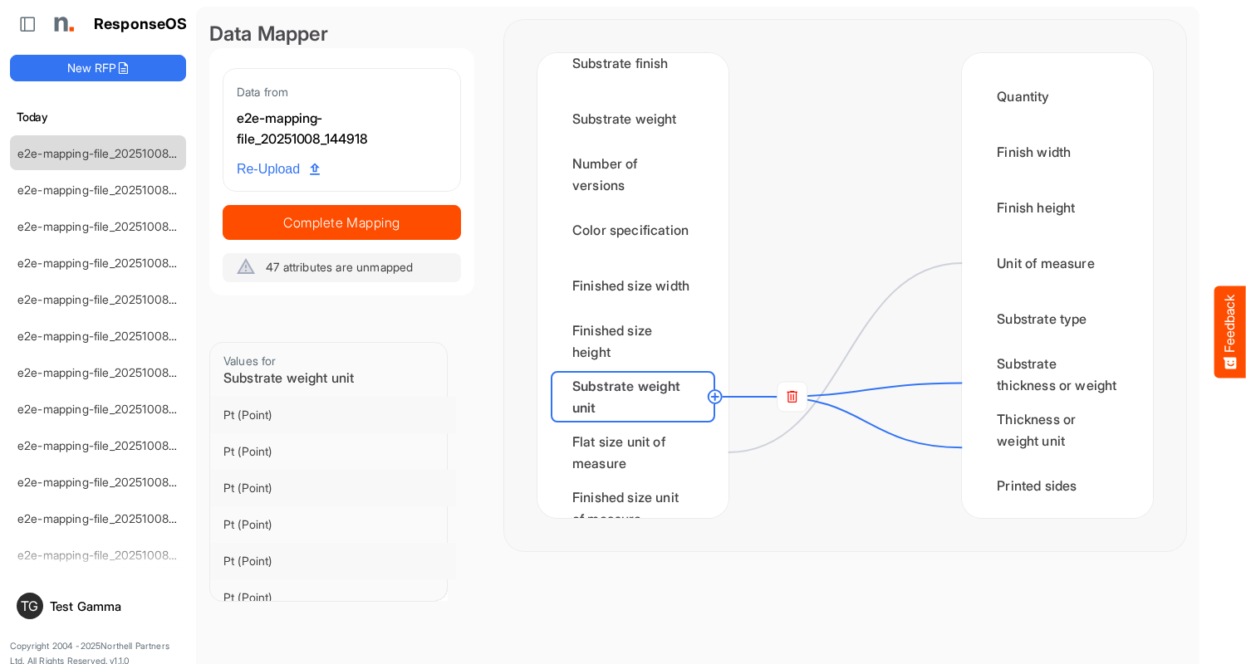
click at [791, 397] on rect at bounding box center [792, 397] width 30 height 30
click at [962, 383] on circle at bounding box center [962, 384] width 20 height 20
click at [962, 448] on circle at bounding box center [962, 448] width 20 height 20
click at [637, 453] on div "Flat size unit of measure" at bounding box center [633, 452] width 164 height 51
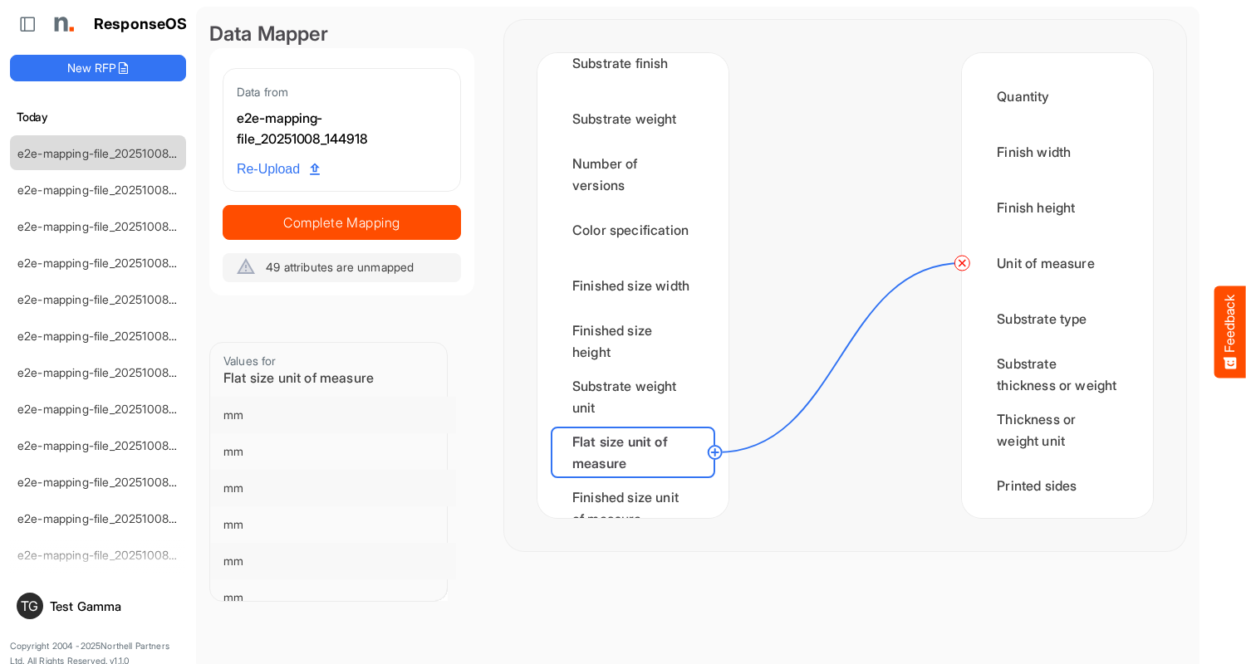
click at [962, 263] on circle at bounding box center [962, 263] width 20 height 20
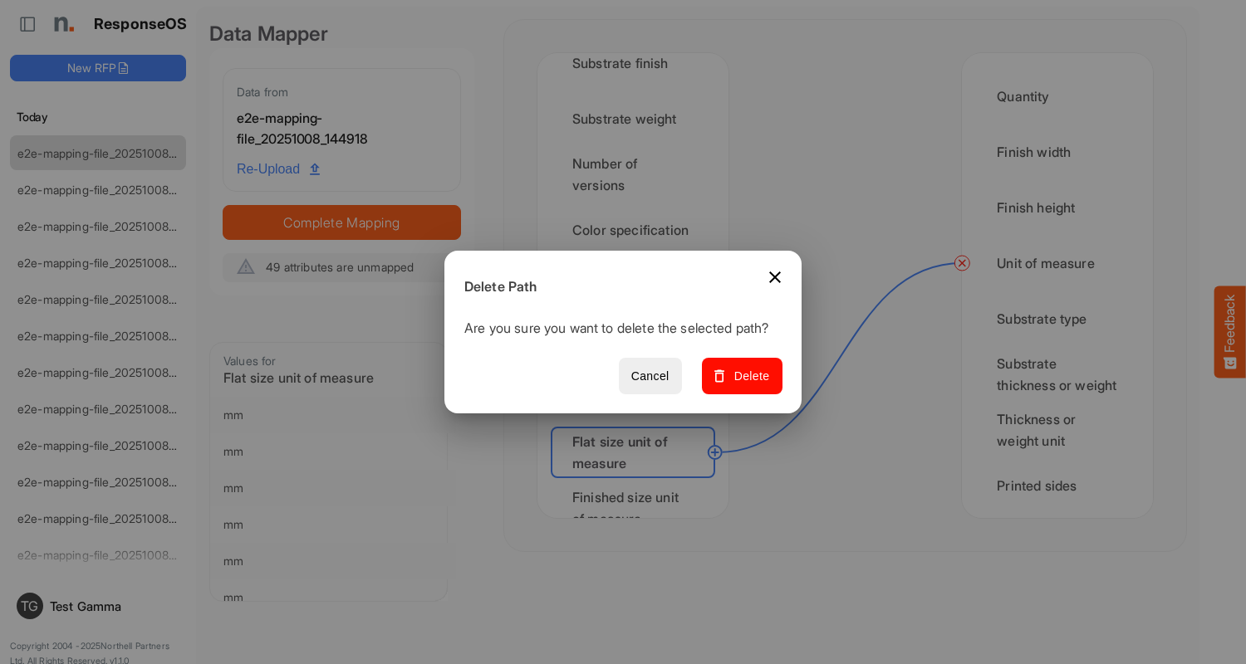
click at [747, 385] on span "Delete" at bounding box center [742, 376] width 56 height 21
click at [637, 492] on div "Finished size unit of measure" at bounding box center [633, 508] width 164 height 51
click at [637, 538] on div "Min CPP" at bounding box center [633, 563] width 164 height 51
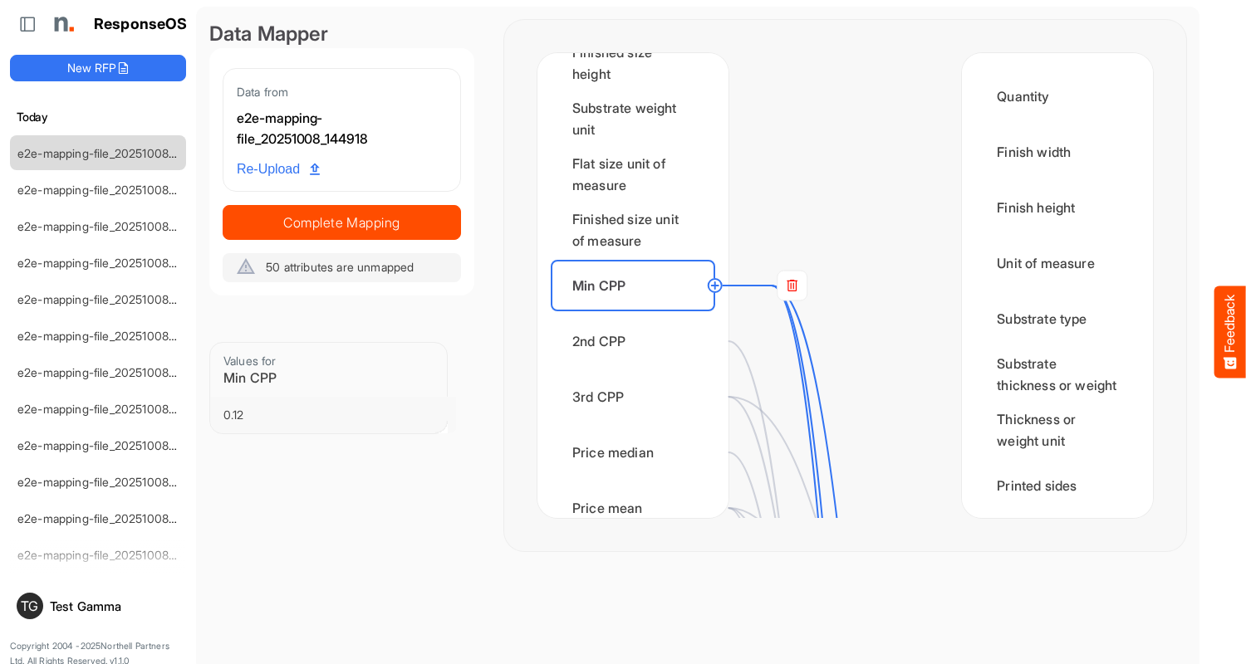
click at [791, 286] on rect at bounding box center [792, 286] width 30 height 30
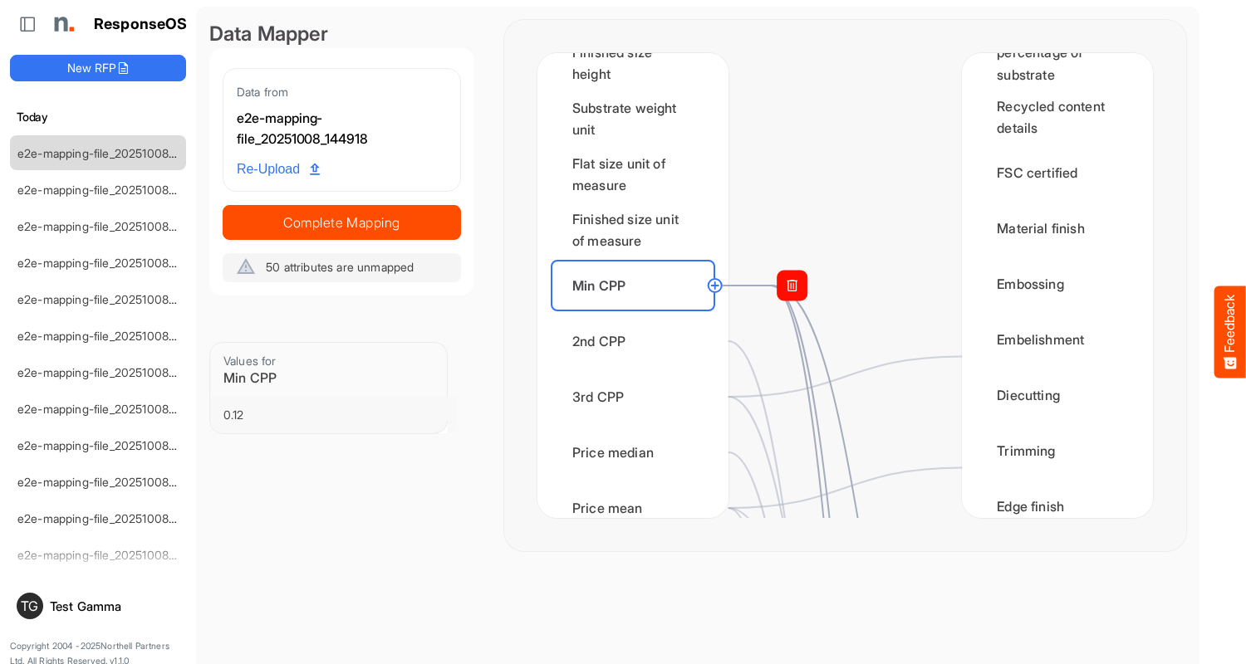
scroll to position [997, 0]
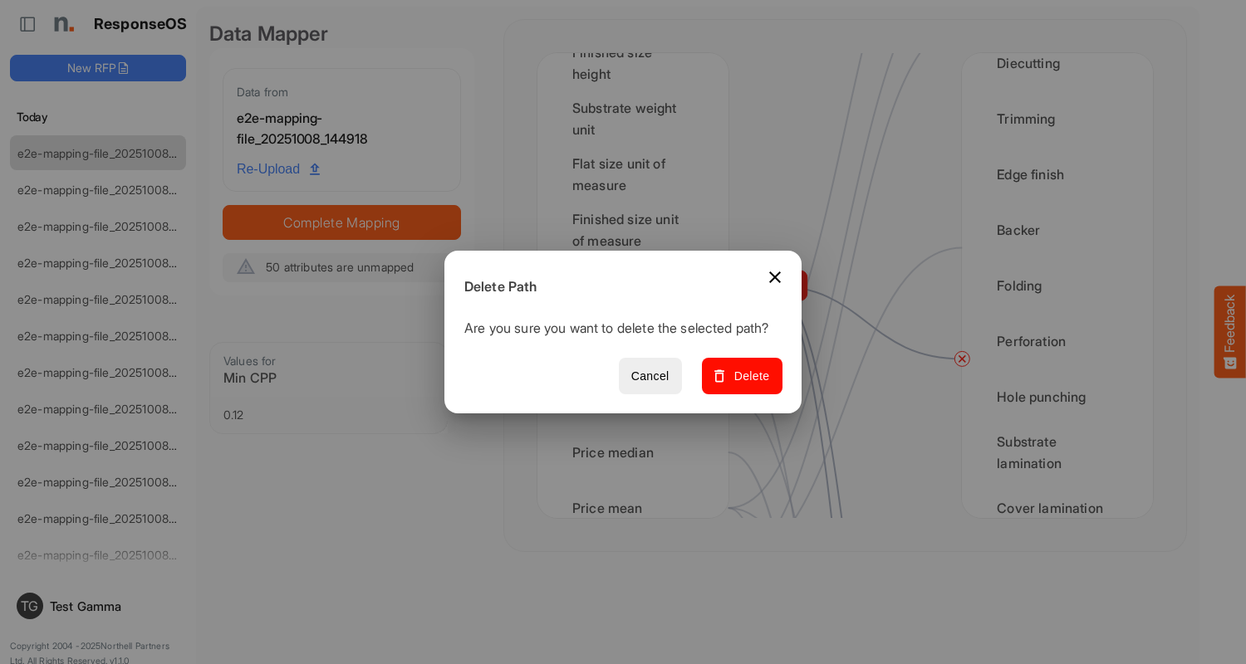
click at [747, 385] on span "Delete" at bounding box center [742, 376] width 56 height 21
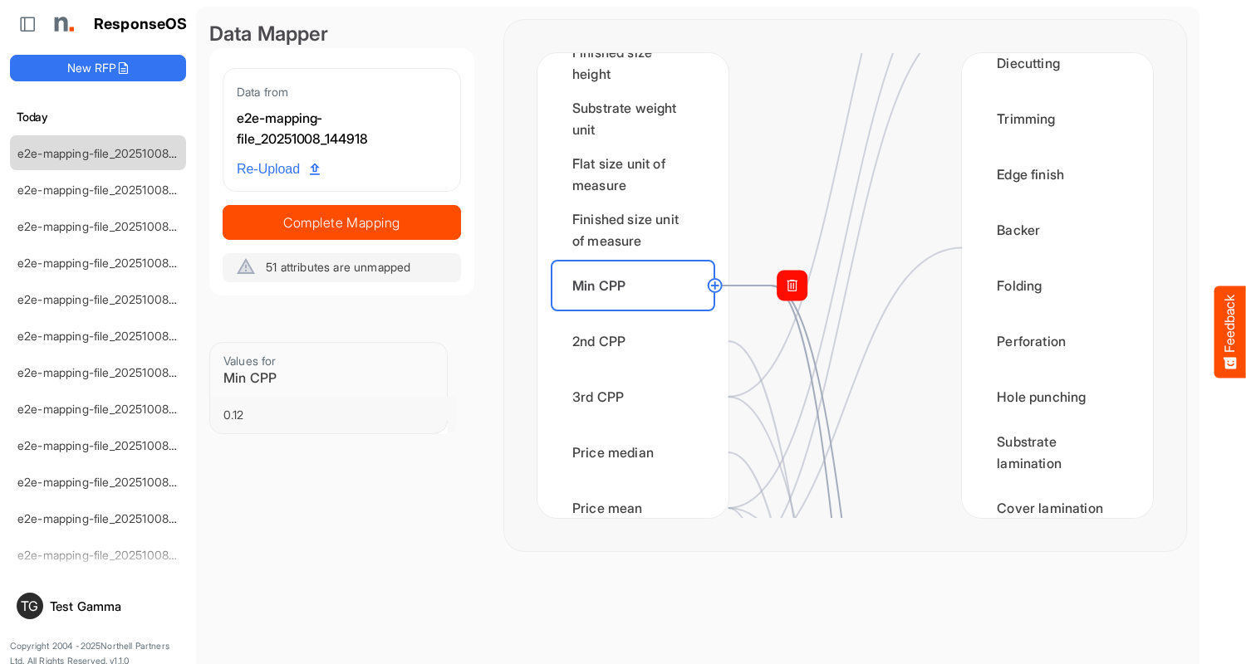
scroll to position [0, 0]
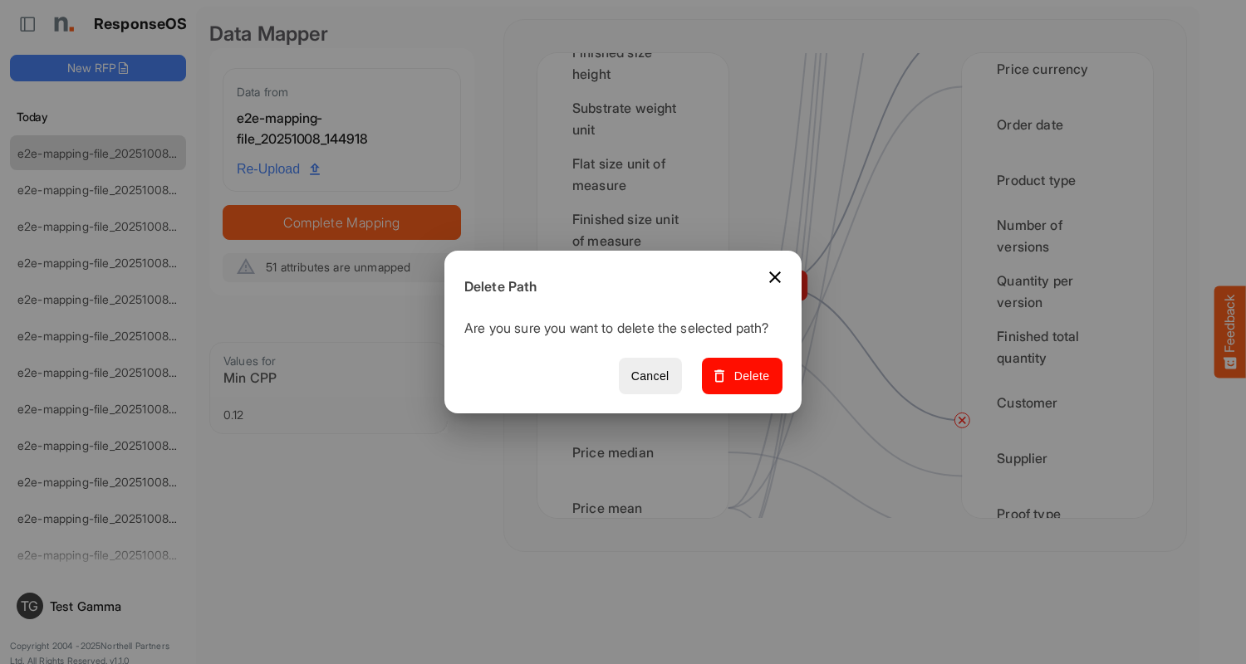
click at [747, 385] on span "Delete" at bounding box center [742, 376] width 56 height 21
click at [637, 341] on div "2nd CPP" at bounding box center [633, 341] width 164 height 51
click at [747, 385] on span "Delete" at bounding box center [742, 376] width 56 height 21
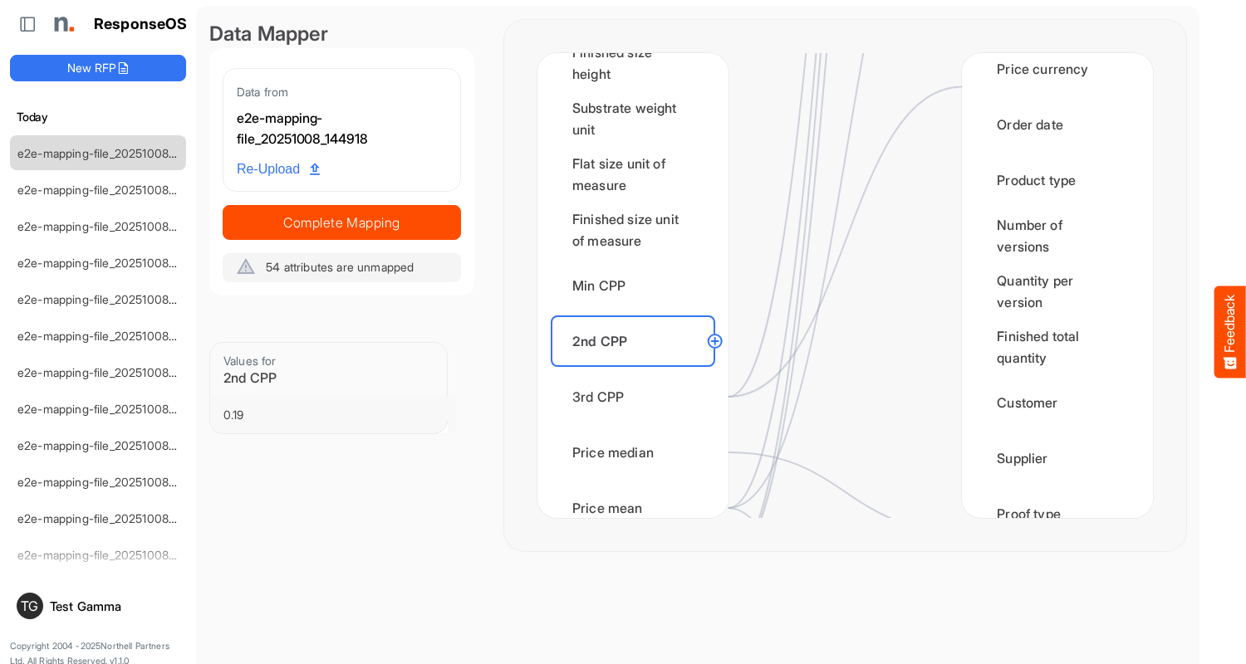
click at [637, 397] on div "3rd CPP" at bounding box center [633, 396] width 164 height 51
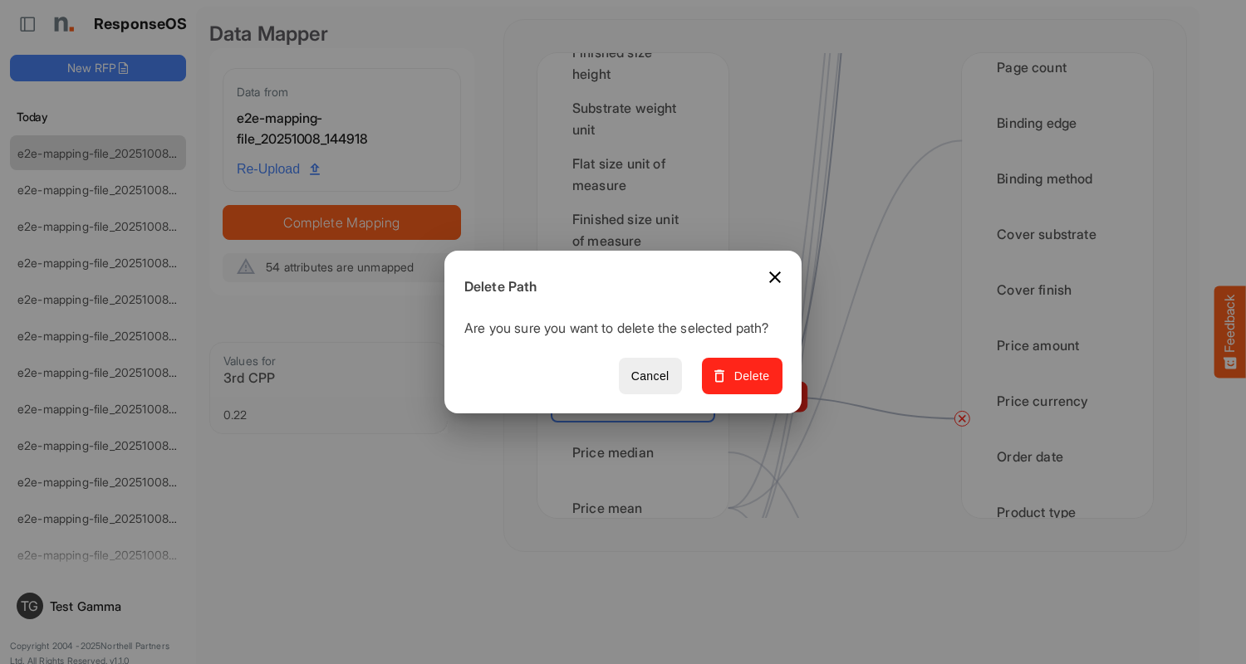
click at [747, 385] on span "Delete" at bounding box center [742, 376] width 56 height 21
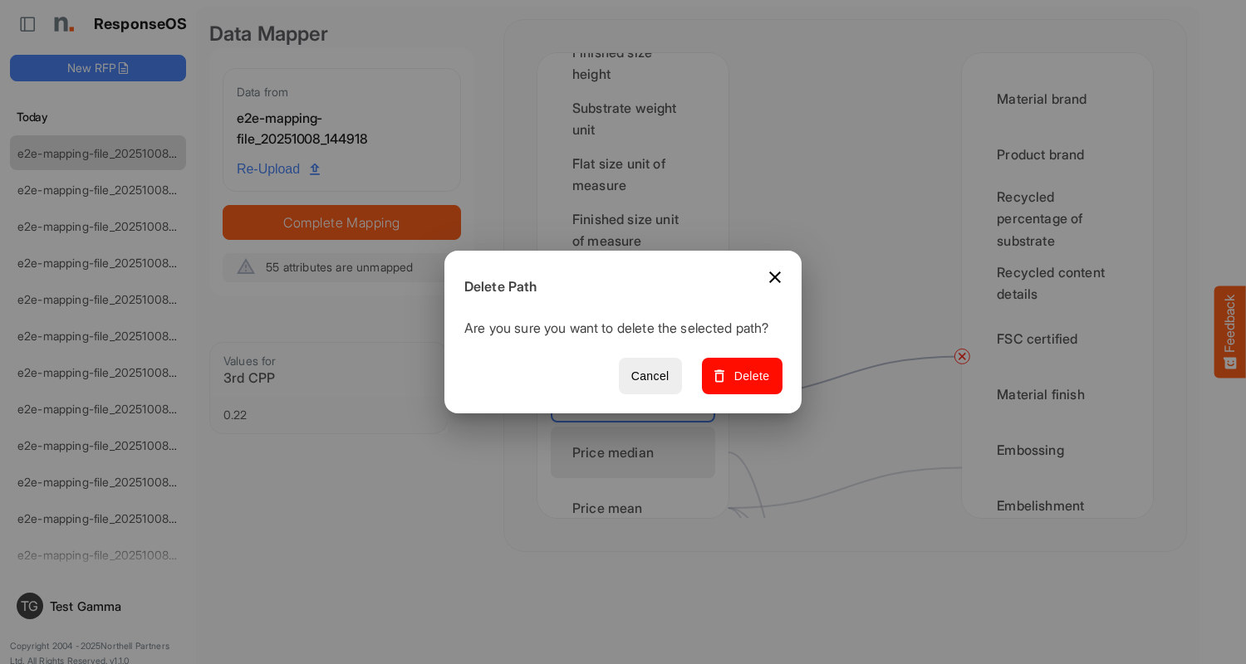
click at [747, 385] on span "Delete" at bounding box center [742, 376] width 56 height 21
click at [637, 453] on div "Price median" at bounding box center [633, 452] width 164 height 51
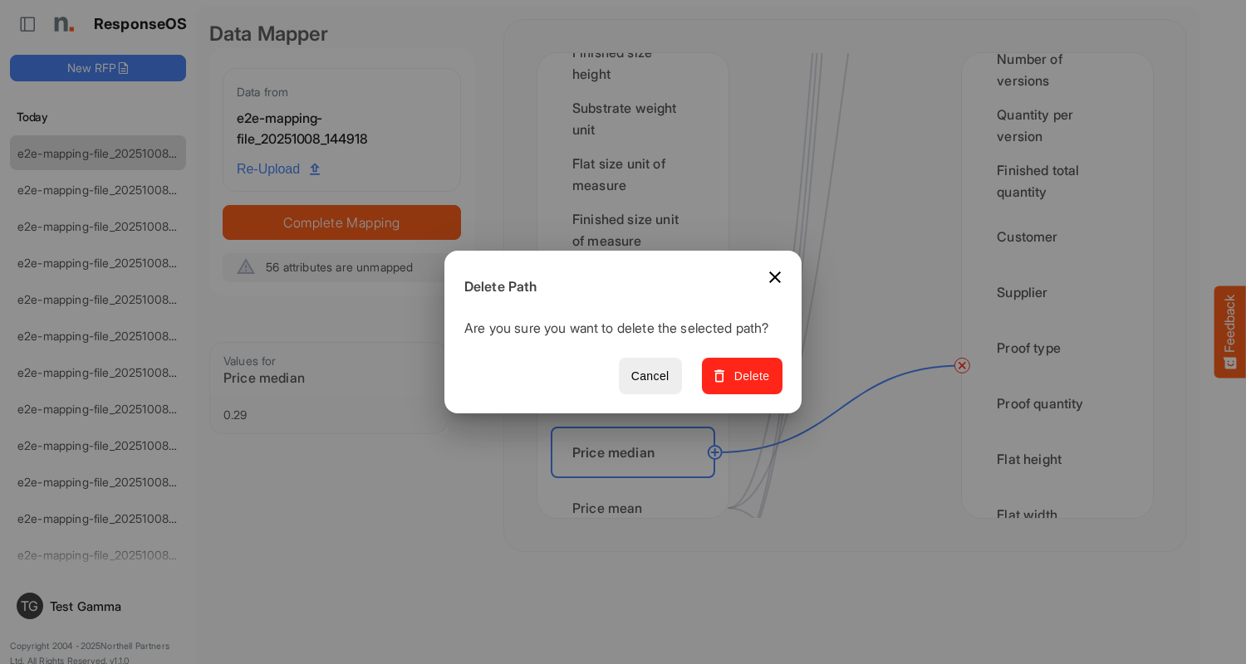
click at [747, 385] on span "Delete" at bounding box center [742, 376] width 56 height 21
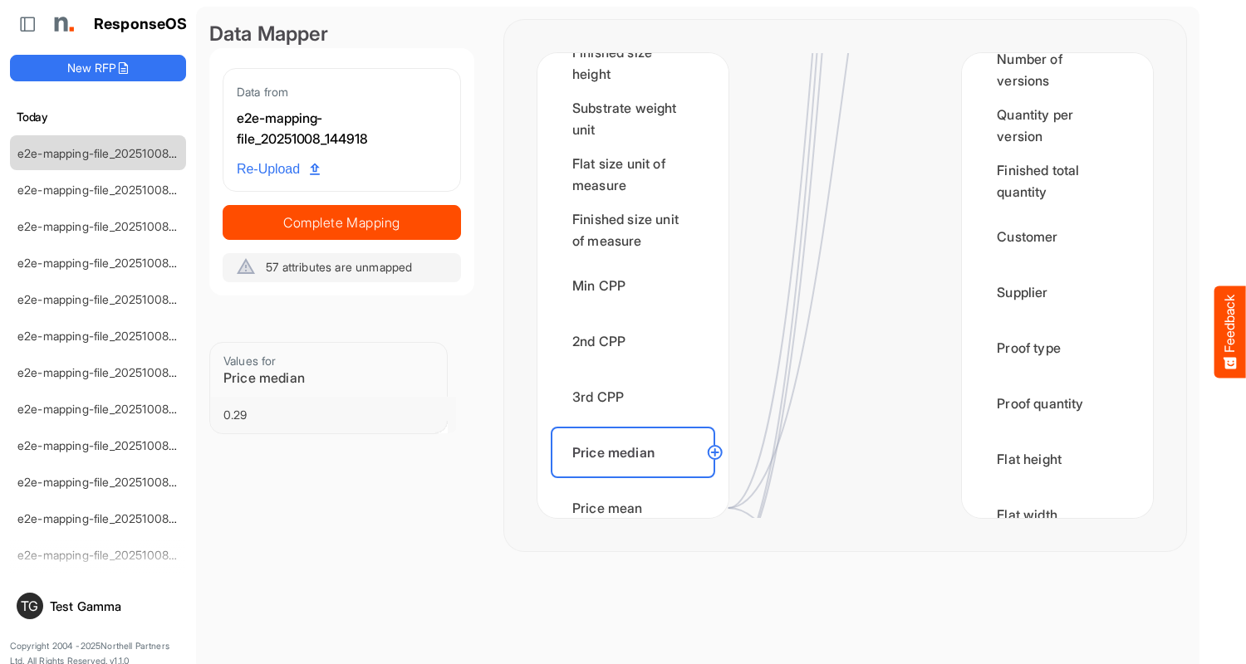
click at [637, 492] on div "Price mean" at bounding box center [633, 508] width 164 height 51
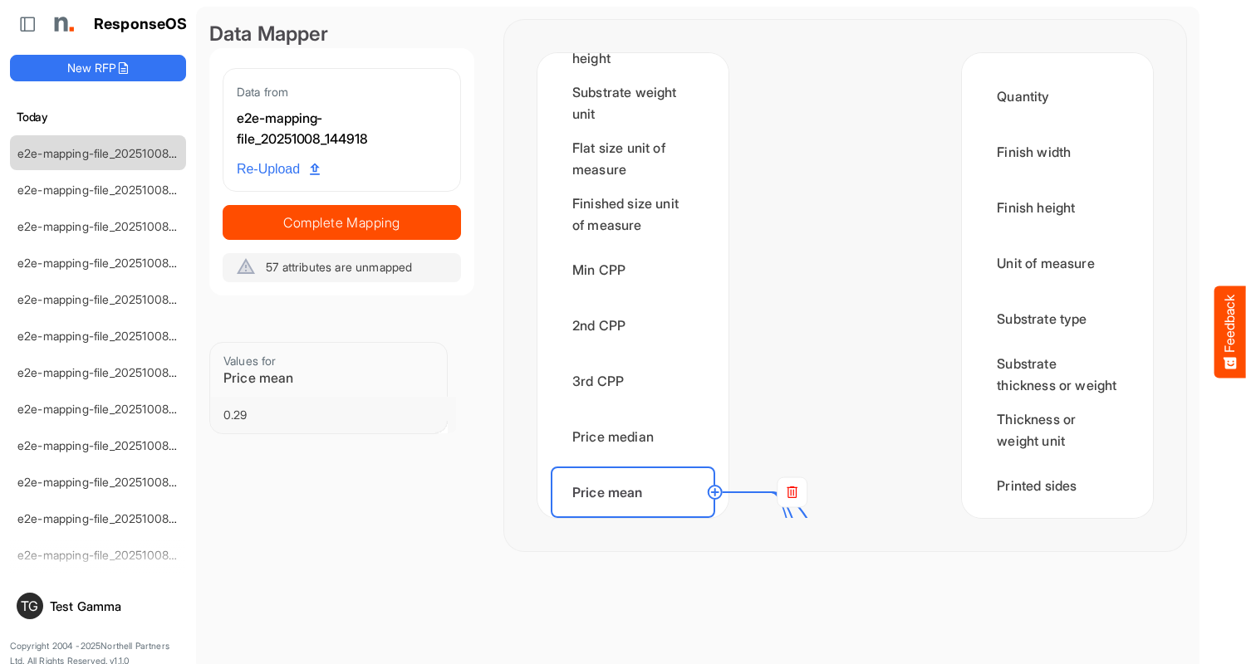
click at [791, 492] on rect at bounding box center [792, 493] width 30 height 30
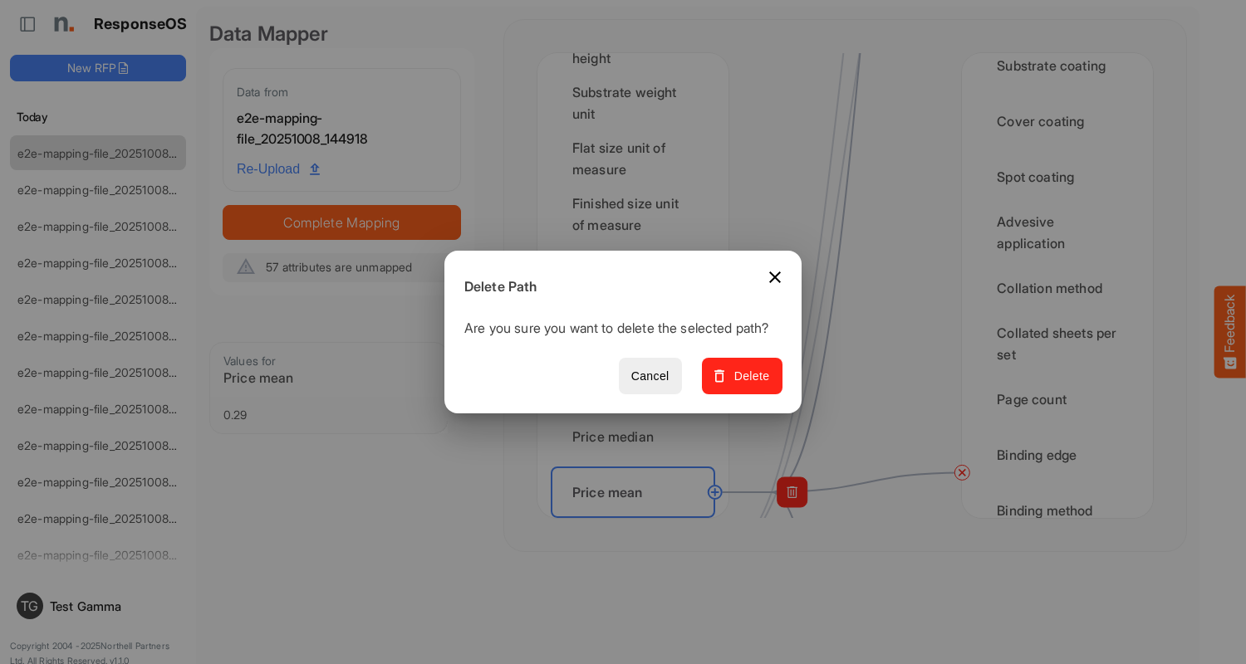
click at [747, 385] on span "Delete" at bounding box center [742, 376] width 56 height 21
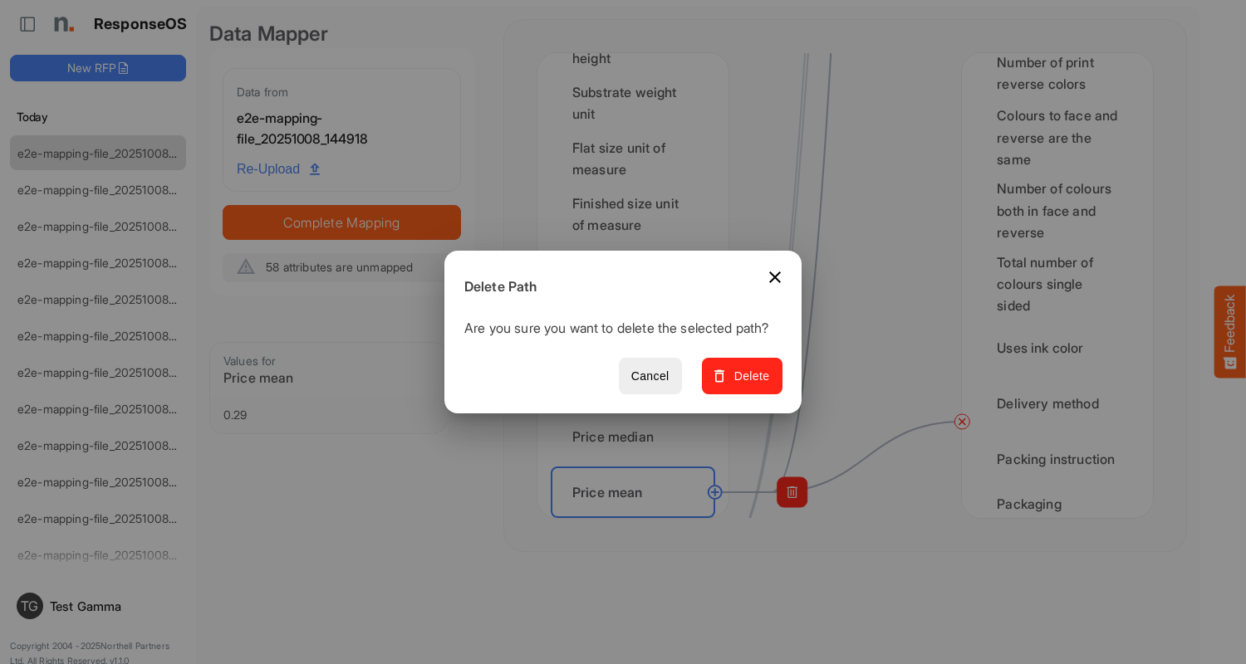
click at [747, 385] on span "Delete" at bounding box center [742, 376] width 56 height 21
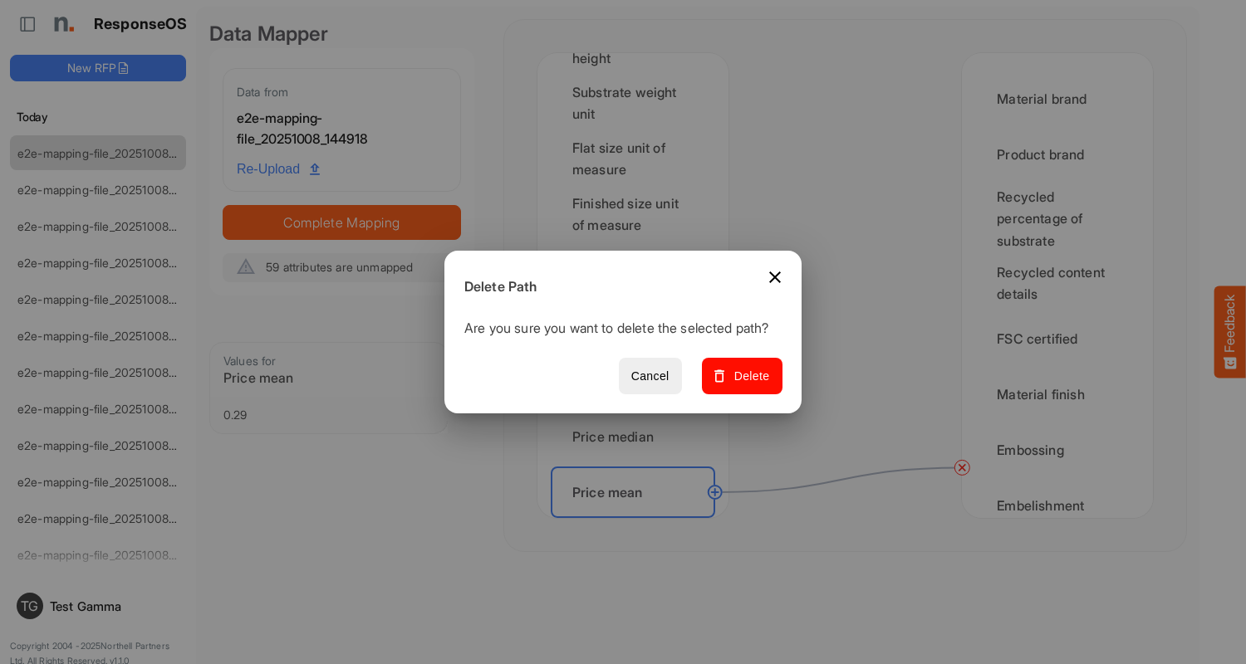
click at [747, 385] on span "Delete" at bounding box center [742, 376] width 56 height 21
click at [637, 522] on div "Order count" at bounding box center [633, 547] width 164 height 51
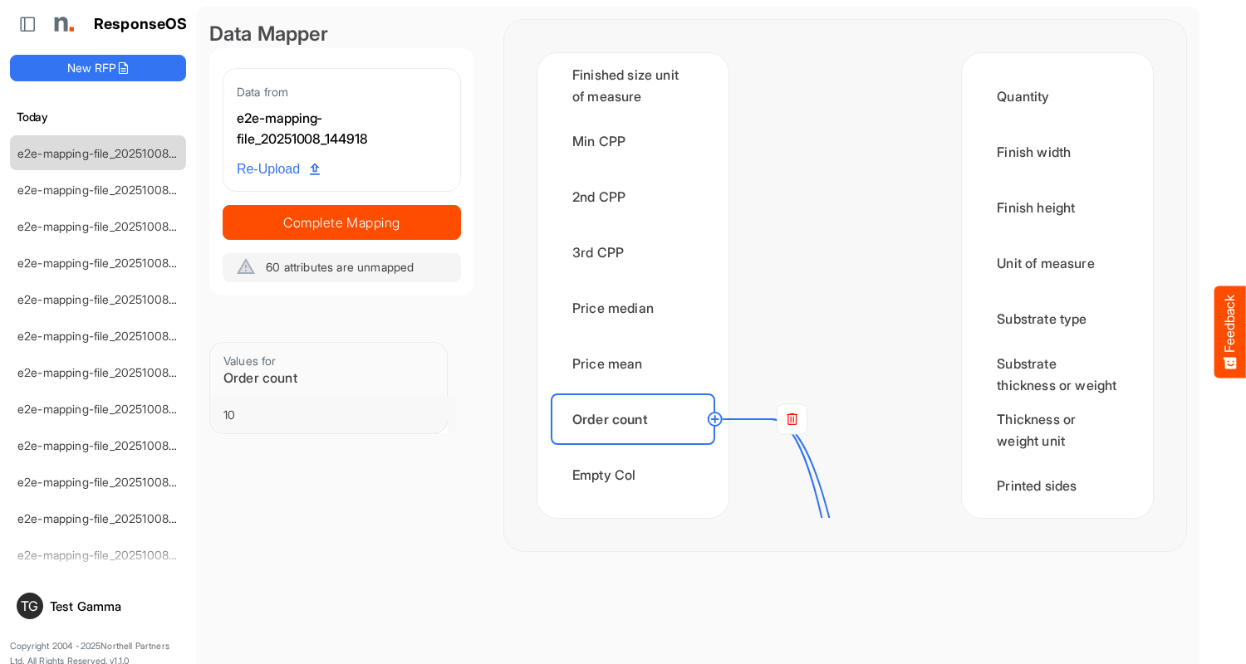
click at [791, 419] on rect at bounding box center [792, 419] width 30 height 30
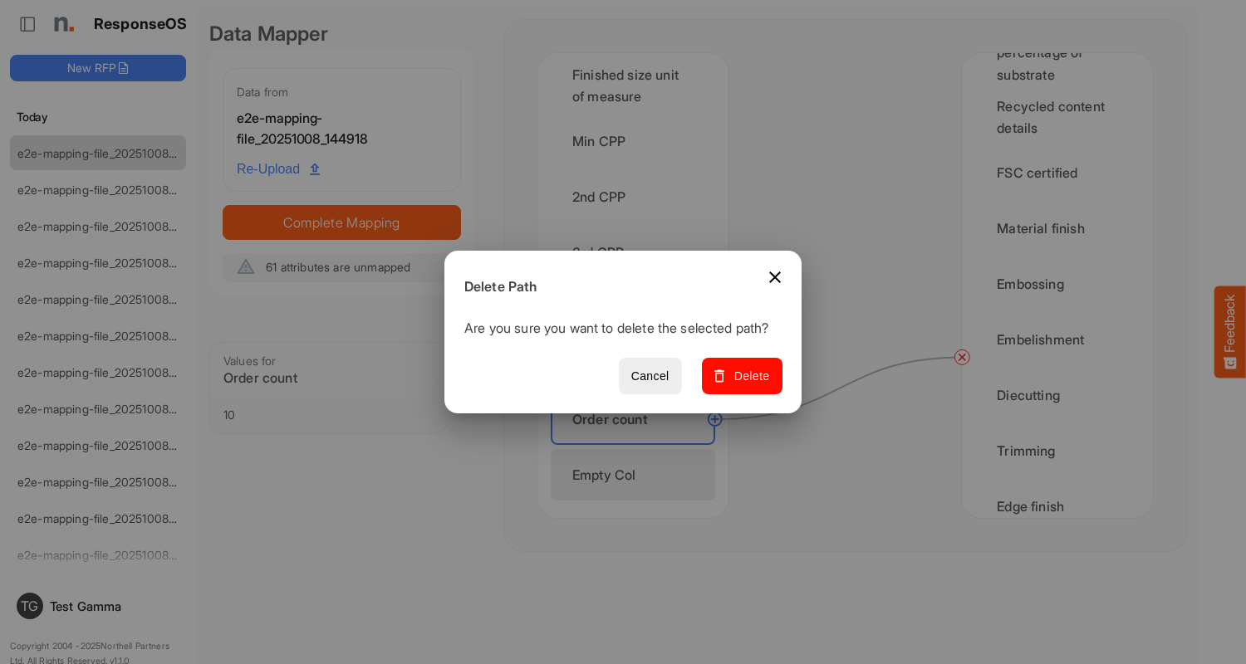
click at [747, 385] on span "Delete" at bounding box center [742, 376] width 56 height 21
click at [637, 475] on div "Empty Col" at bounding box center [633, 474] width 164 height 51
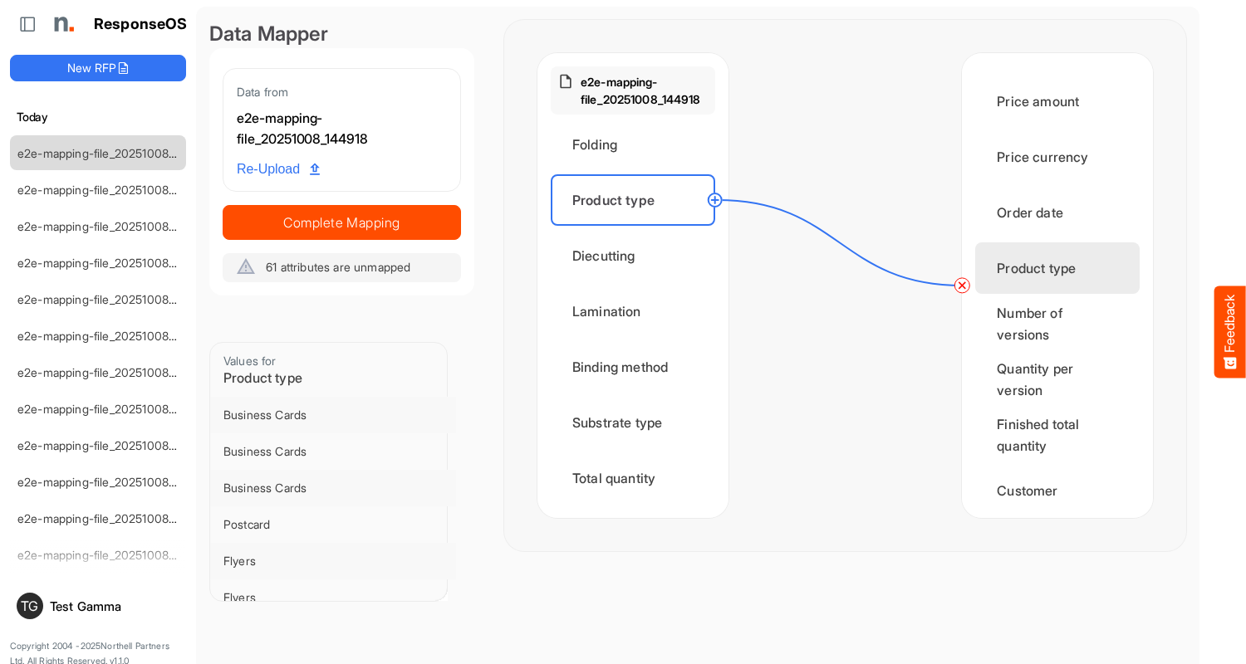
click at [714, 200] on circle at bounding box center [715, 200] width 20 height 20
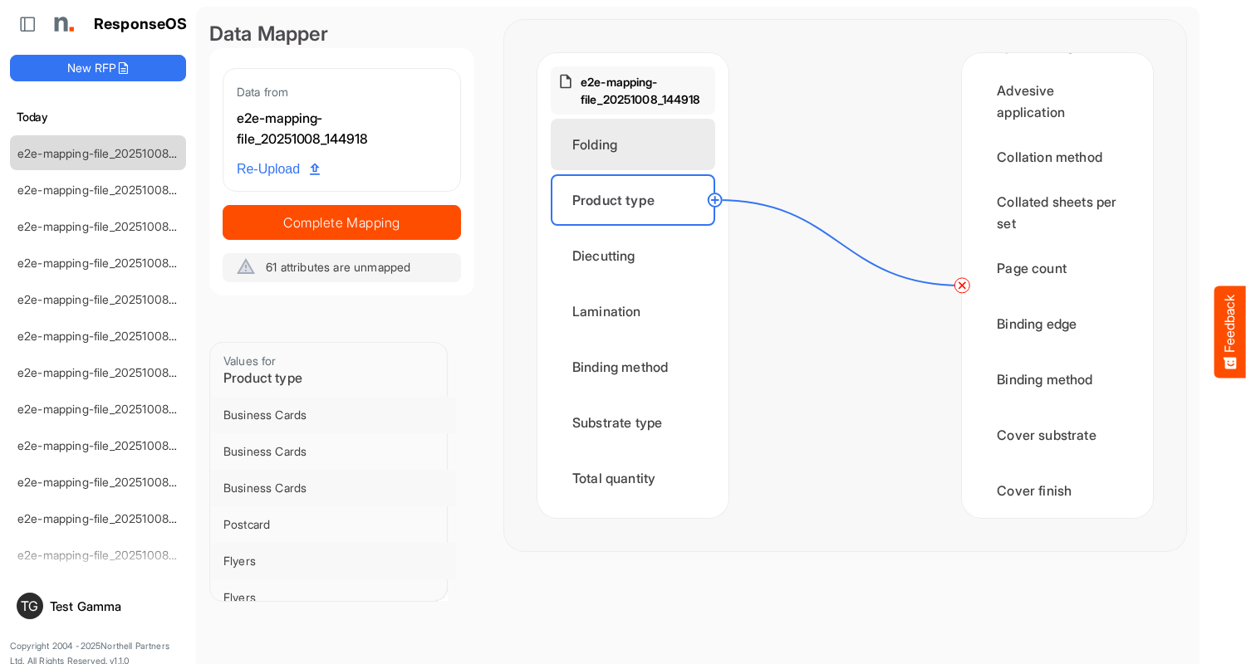
click at [637, 145] on div "Folding" at bounding box center [633, 144] width 164 height 51
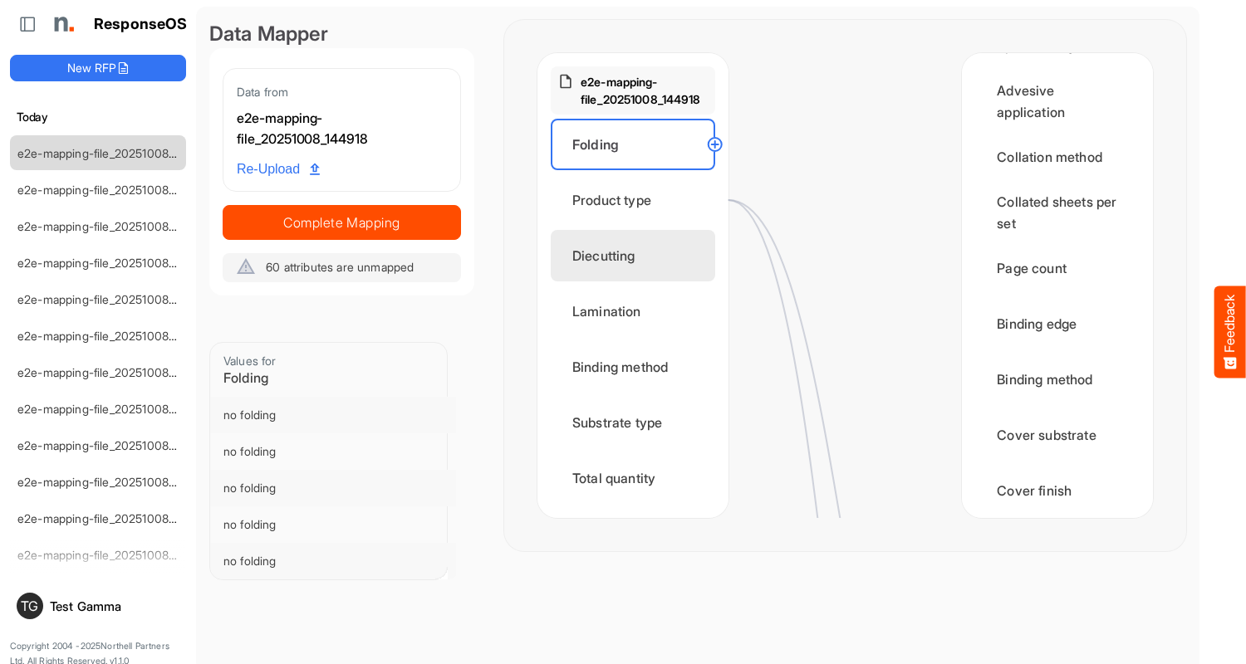
click at [637, 256] on div "Diecutting" at bounding box center [633, 255] width 164 height 51
click at [1052, 71] on div "Diecutting" at bounding box center [1057, 45] width 164 height 51
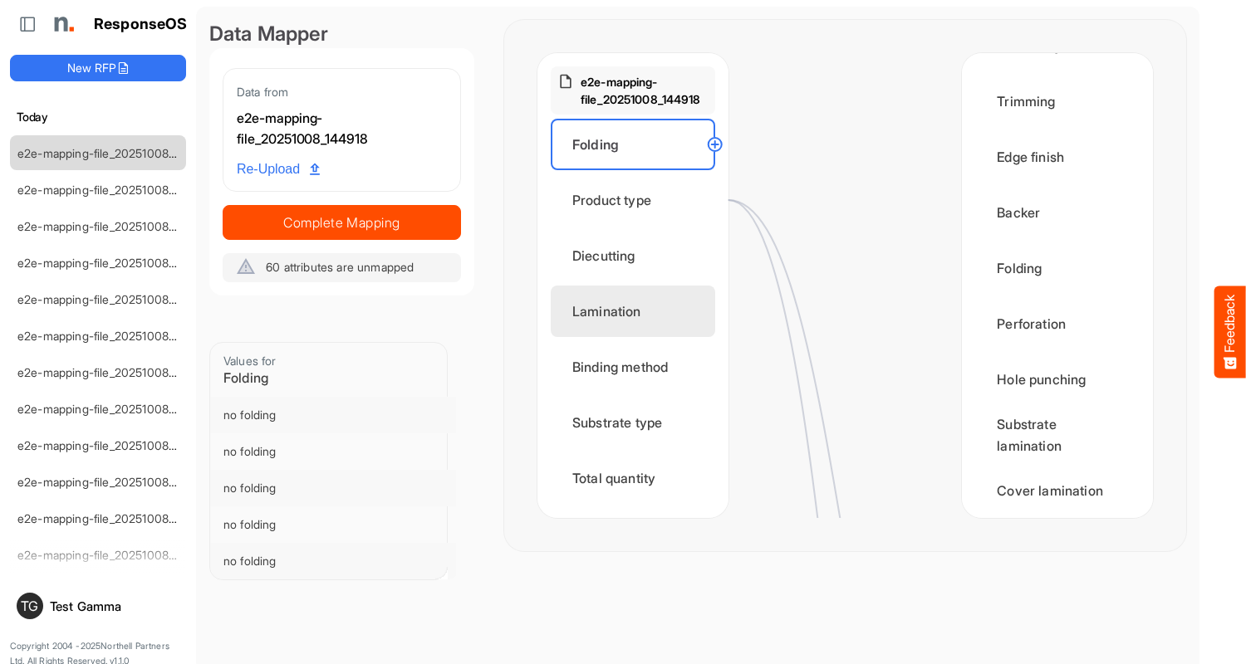
click at [637, 311] on div "Lamination" at bounding box center [633, 311] width 164 height 51
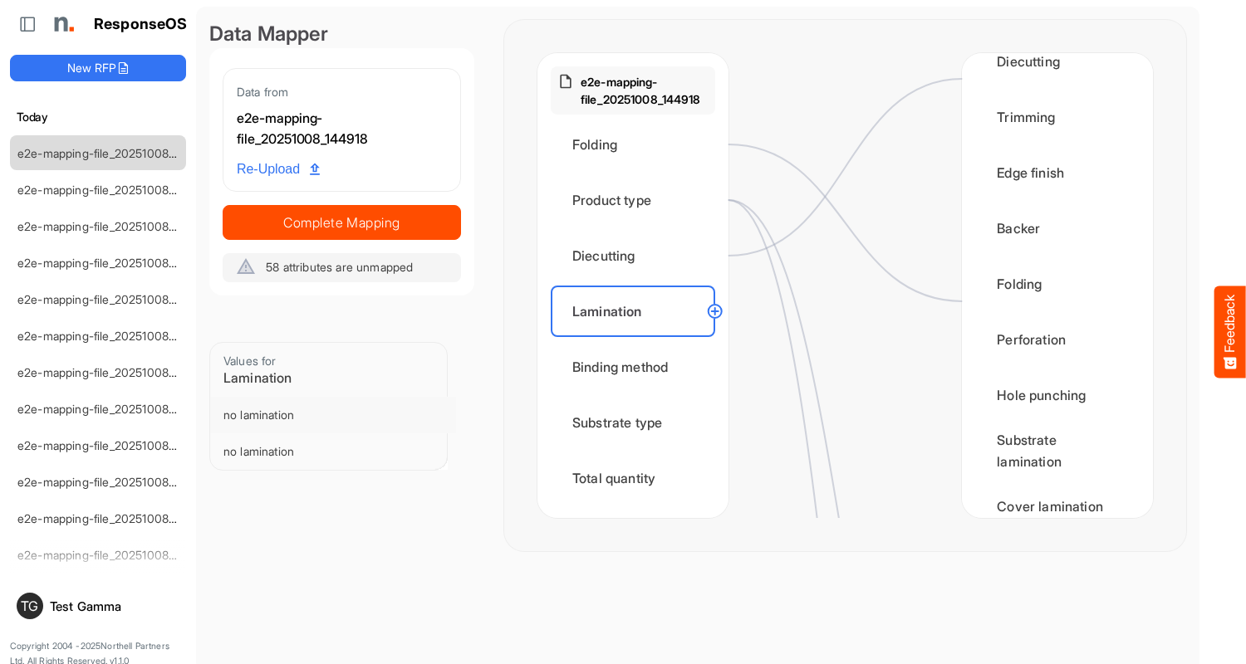
click at [714, 311] on circle at bounding box center [715, 311] width 20 height 20
click at [1052, 468] on div "Substrate lamination" at bounding box center [1057, 450] width 164 height 51
click at [714, 311] on circle at bounding box center [715, 311] width 20 height 20
click at [1052, 492] on div "Cover lamination" at bounding box center [1057, 506] width 164 height 51
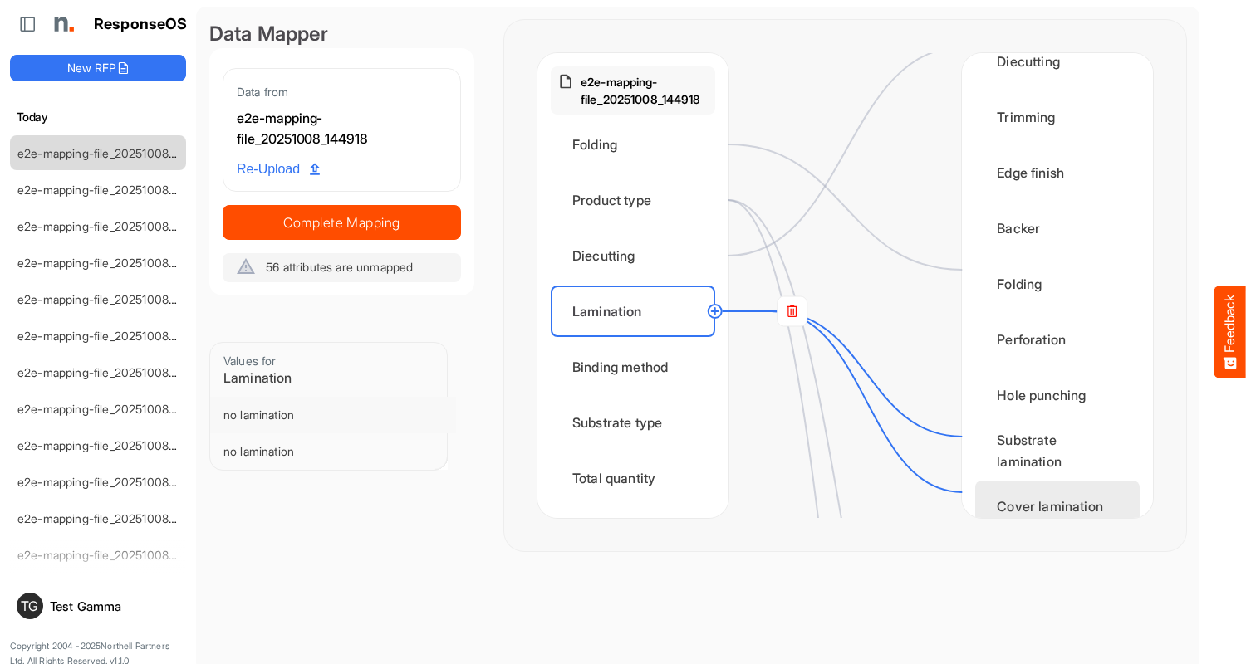
click at [637, 367] on div "Binding method" at bounding box center [633, 366] width 164 height 51
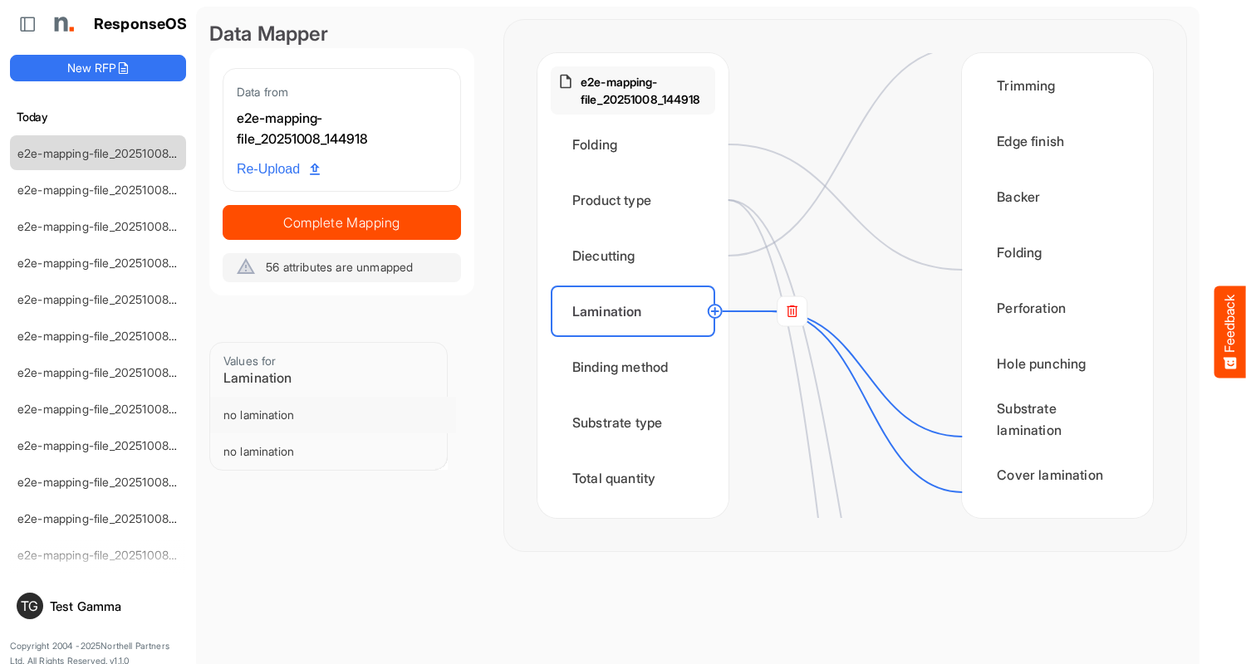
click at [637, 423] on div "Substrate type" at bounding box center [633, 422] width 164 height 51
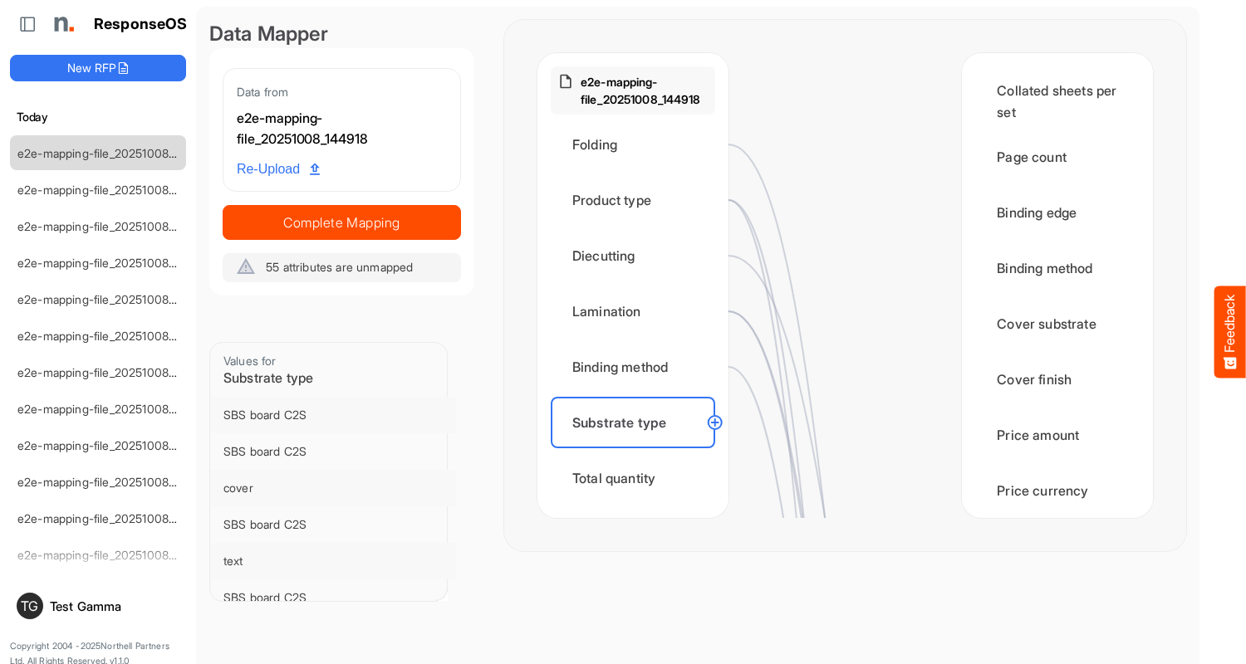
click at [637, 478] on div "Total quantity" at bounding box center [633, 478] width 164 height 51
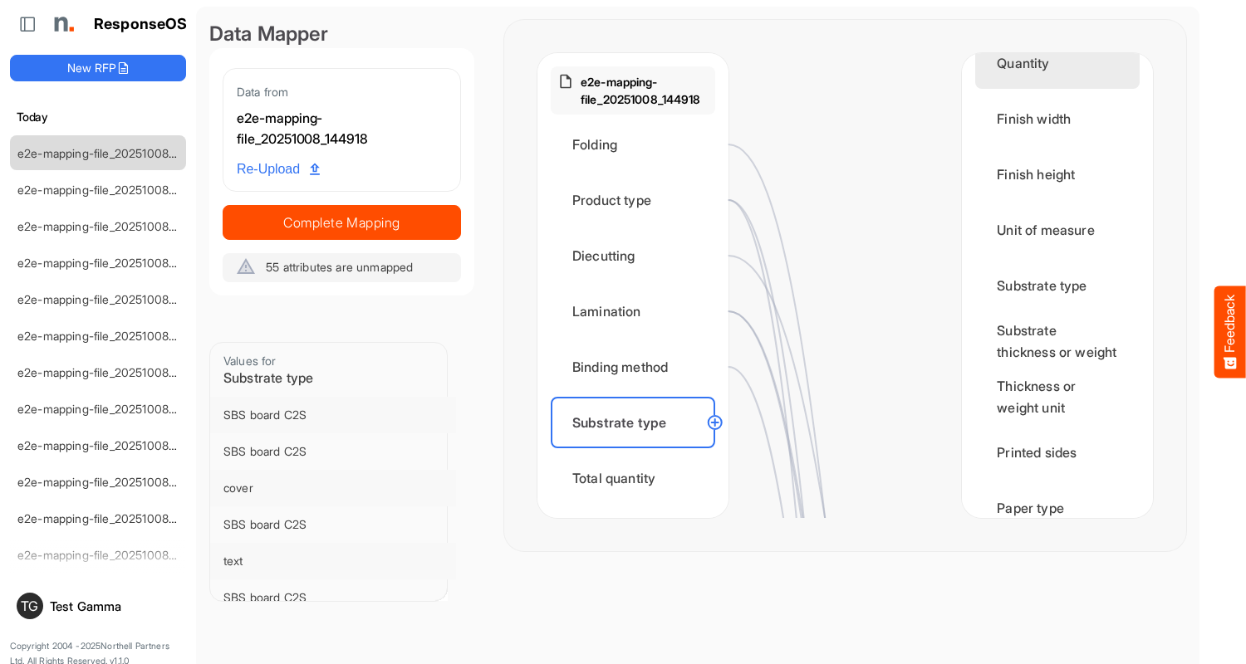
click at [1052, 79] on div "Quantity" at bounding box center [1057, 62] width 164 height 51
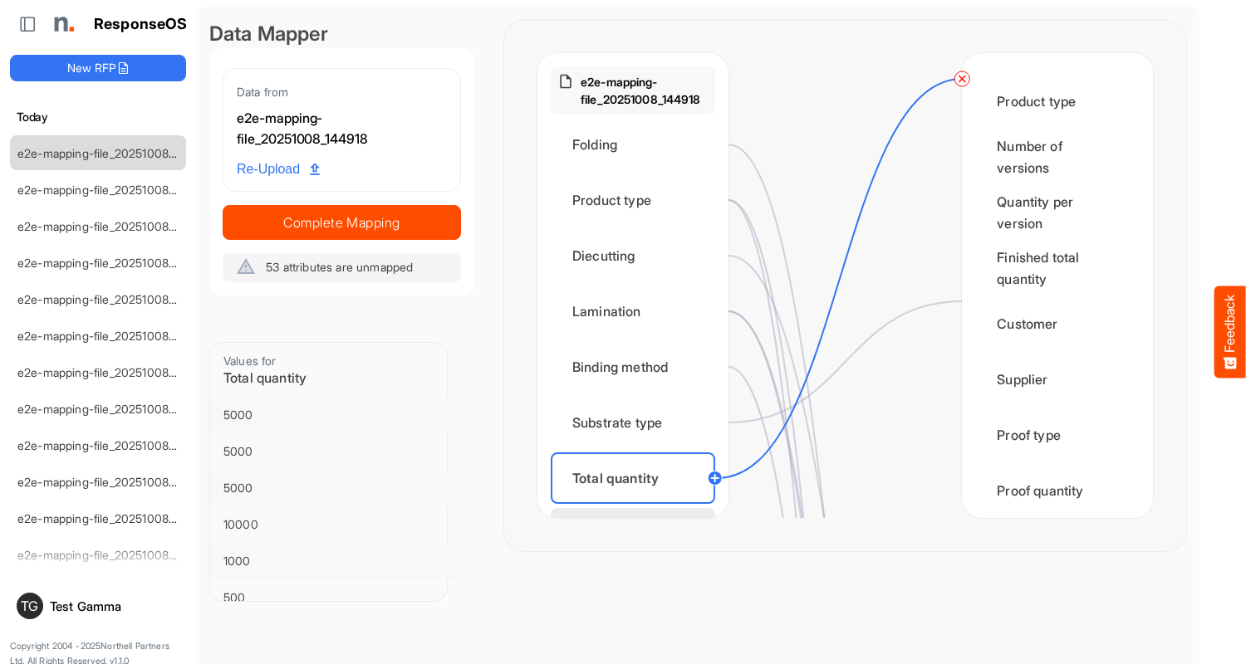
click at [637, 508] on div "Flat size width" at bounding box center [633, 533] width 164 height 51
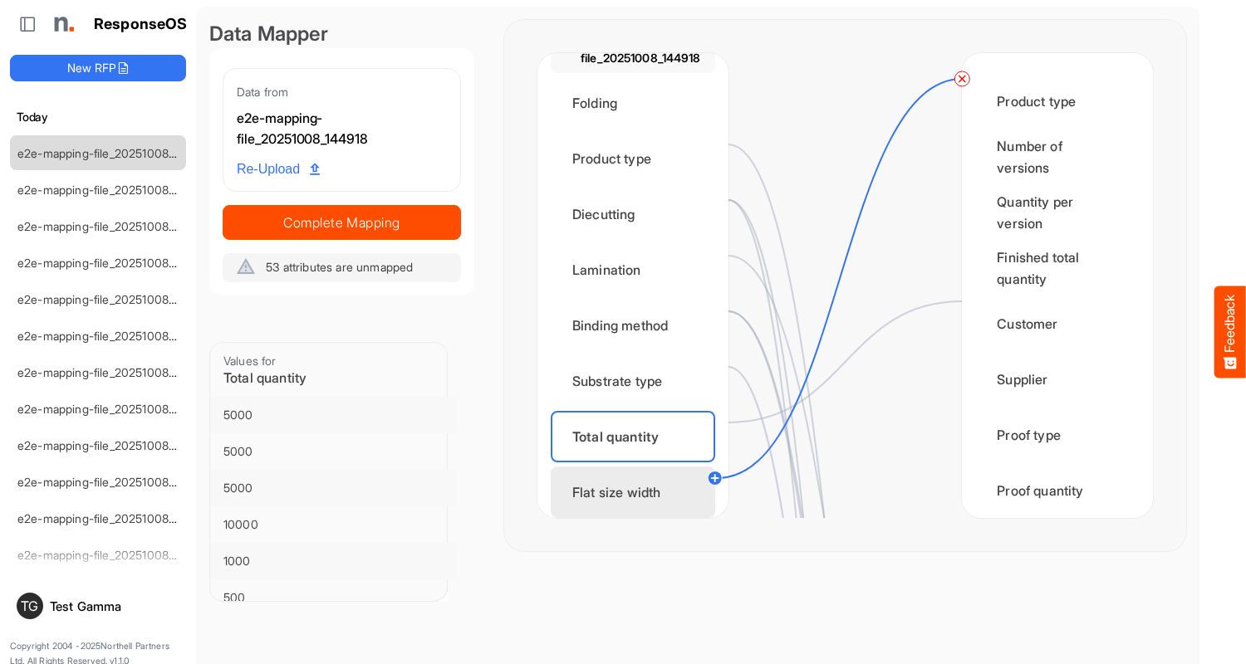
click at [1052, 576] on div "Flat width" at bounding box center [1057, 601] width 164 height 51
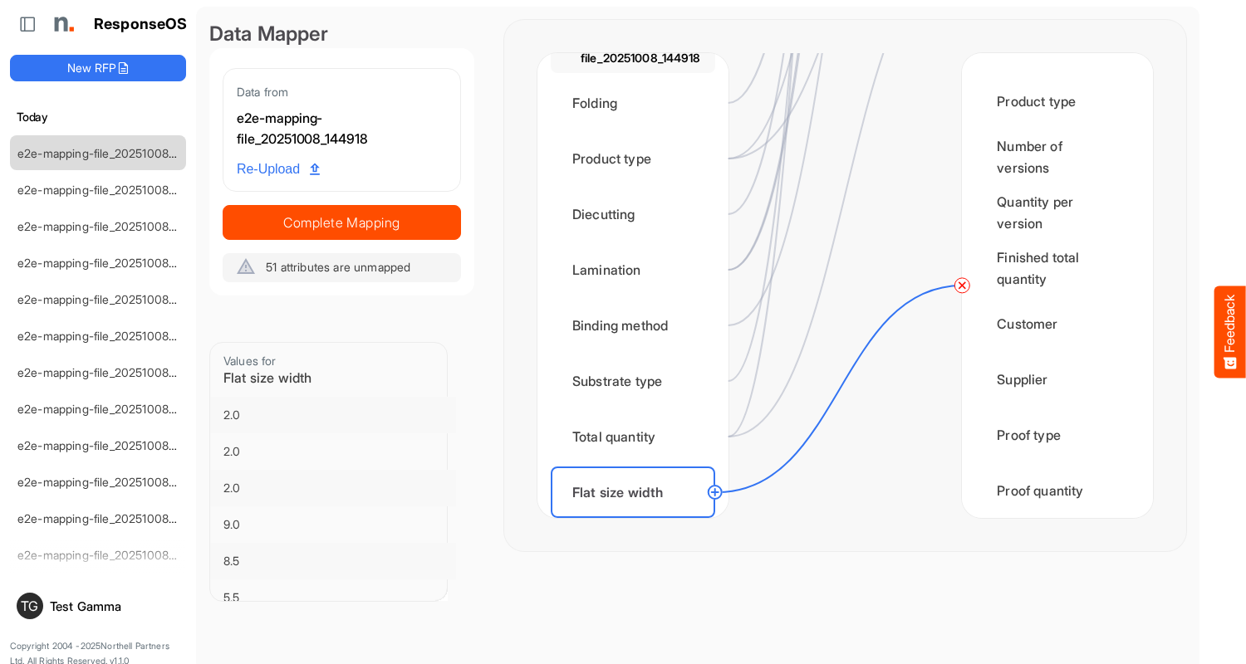
click at [637, 522] on div "Flat size height" at bounding box center [633, 547] width 164 height 51
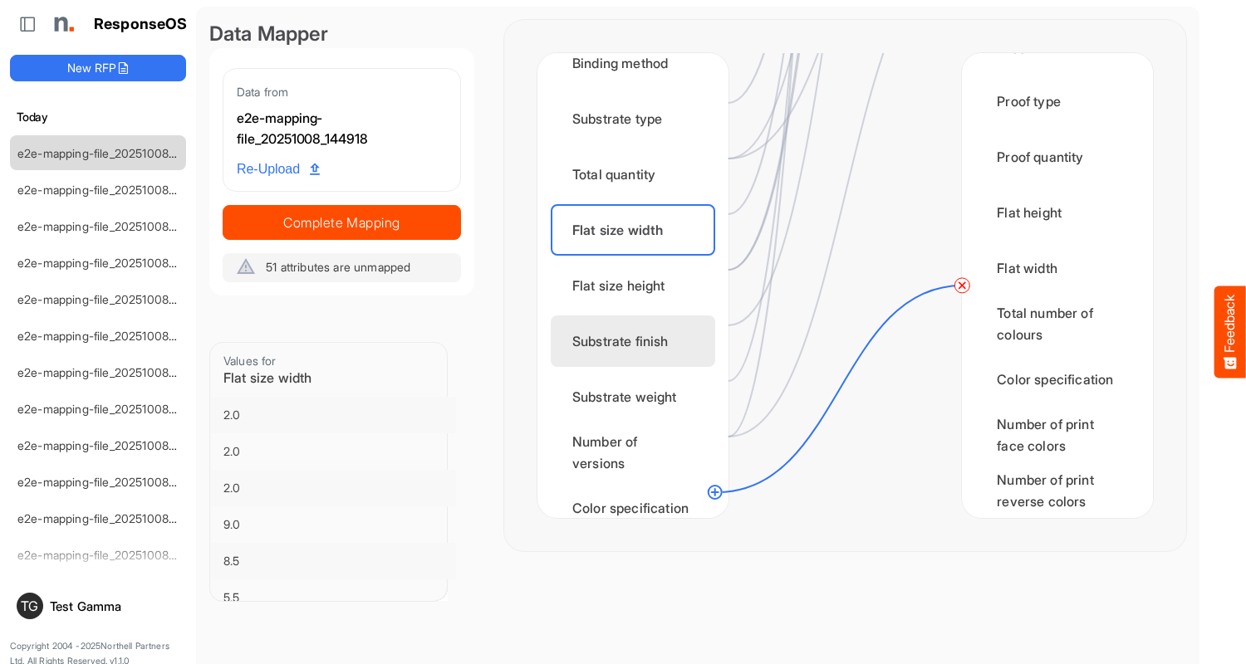
click at [1052, 229] on div "Flat height" at bounding box center [1057, 212] width 164 height 51
click at [637, 341] on div "Substrate finish" at bounding box center [633, 341] width 164 height 51
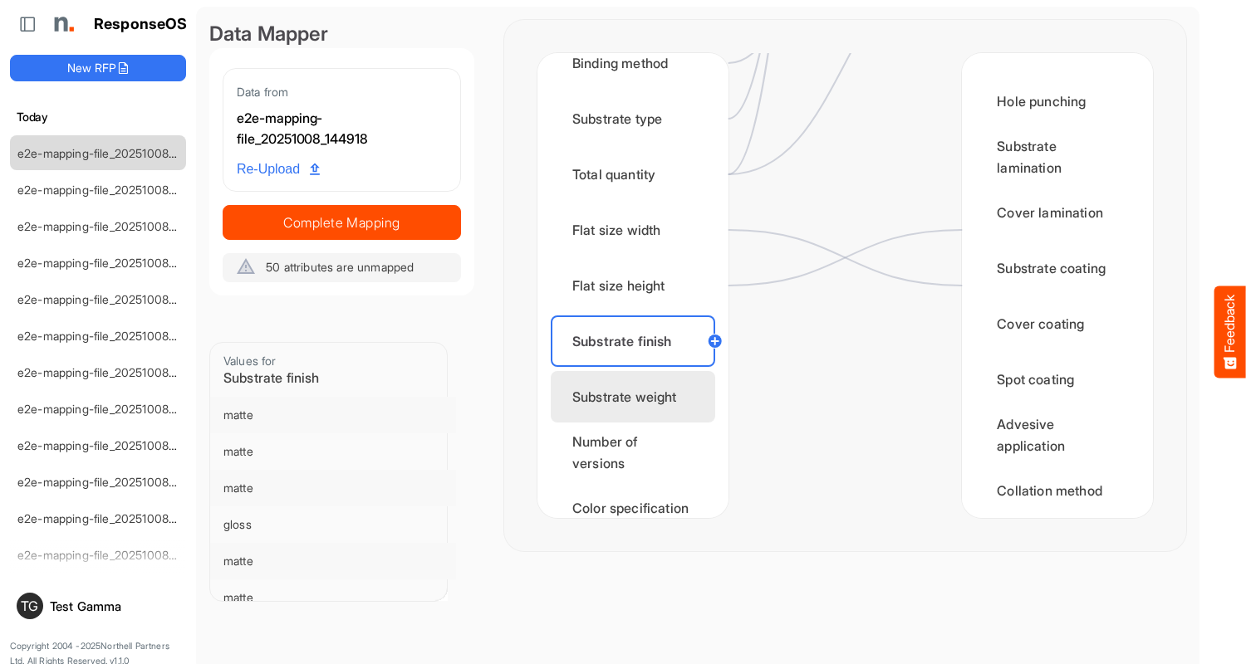
click at [637, 397] on div "Substrate weight" at bounding box center [633, 396] width 164 height 51
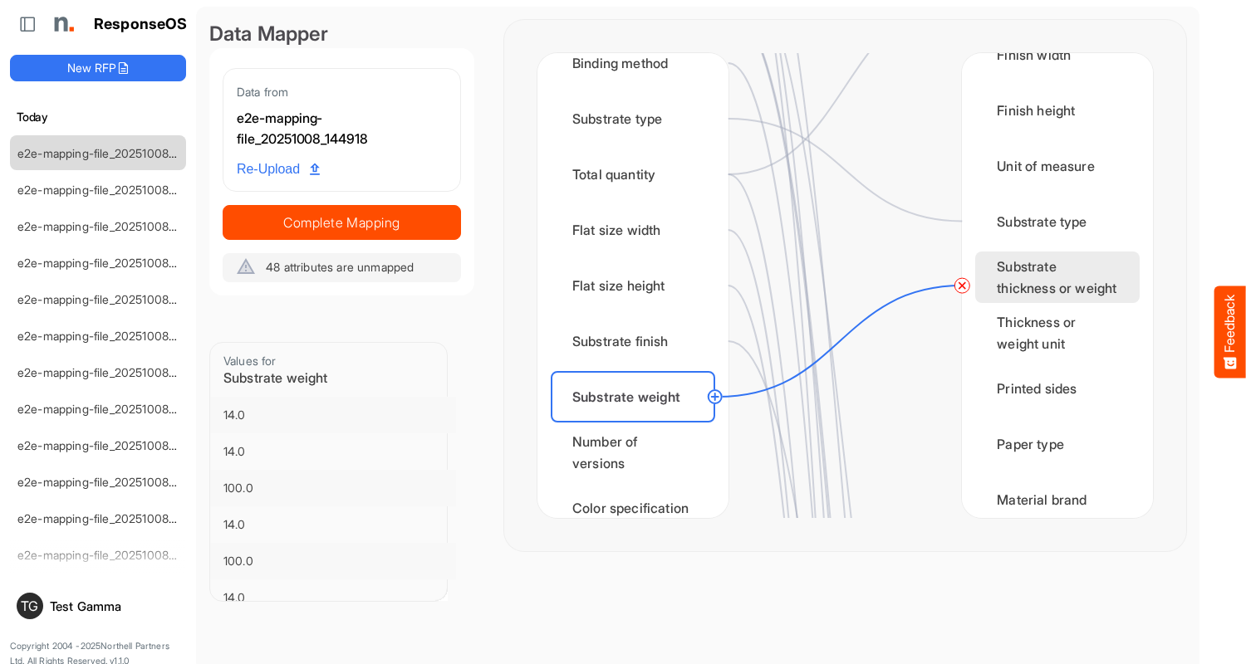
click at [637, 453] on div "Number of versions" at bounding box center [633, 452] width 164 height 51
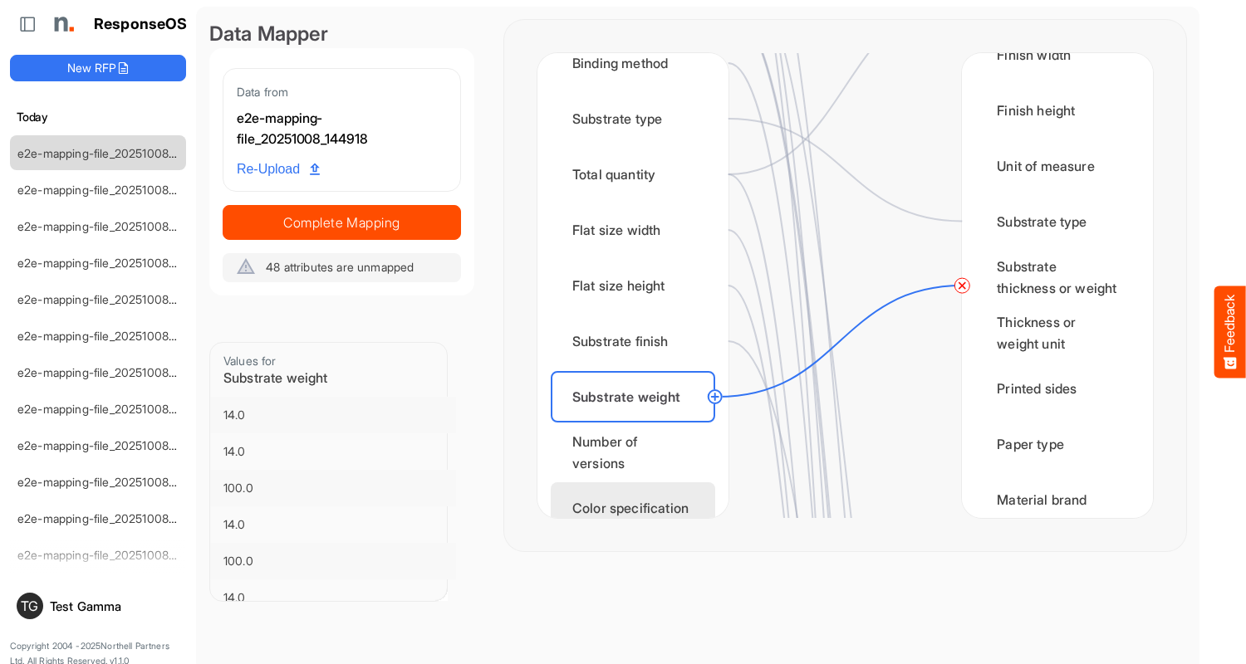
click at [637, 492] on div "Color specification" at bounding box center [633, 508] width 164 height 51
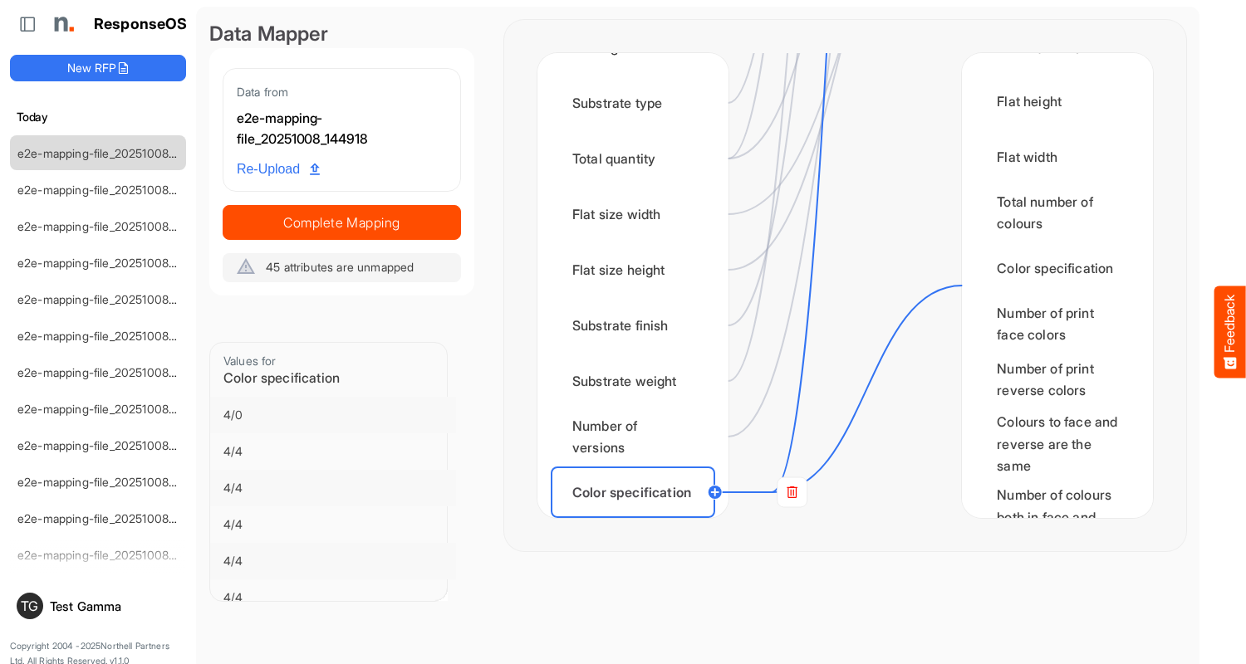
click at [637, 522] on div "Finished size width" at bounding box center [633, 547] width 164 height 51
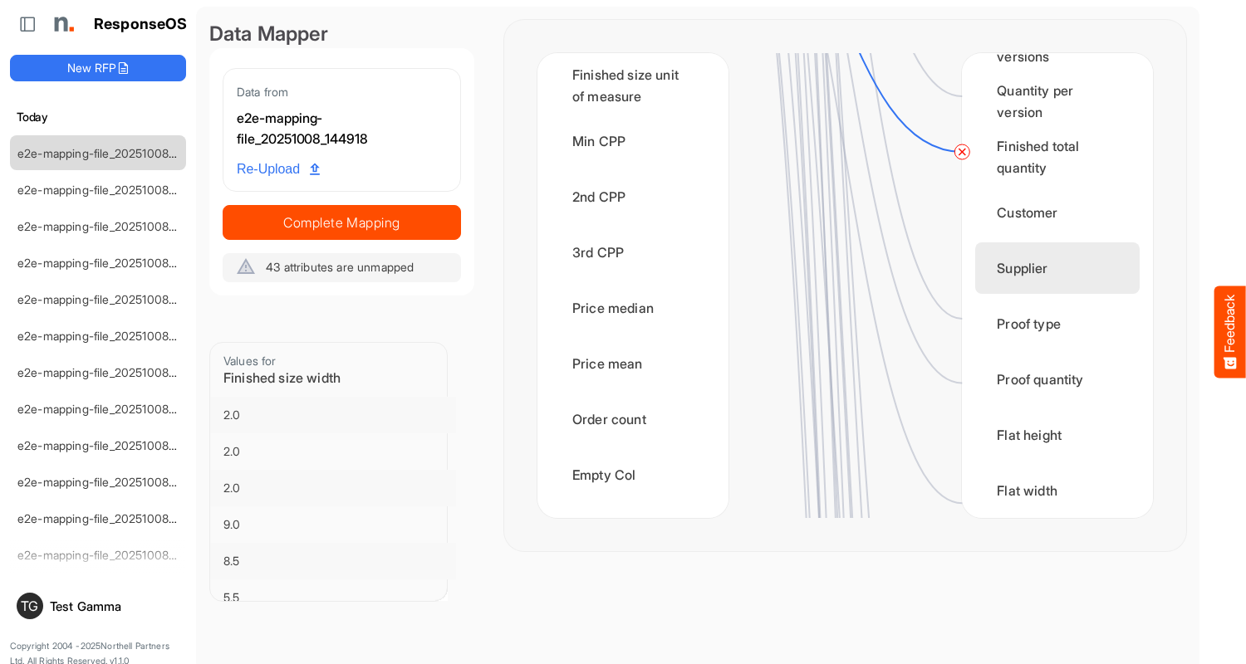
click at [1052, 492] on div "Flat width" at bounding box center [1057, 490] width 164 height 51
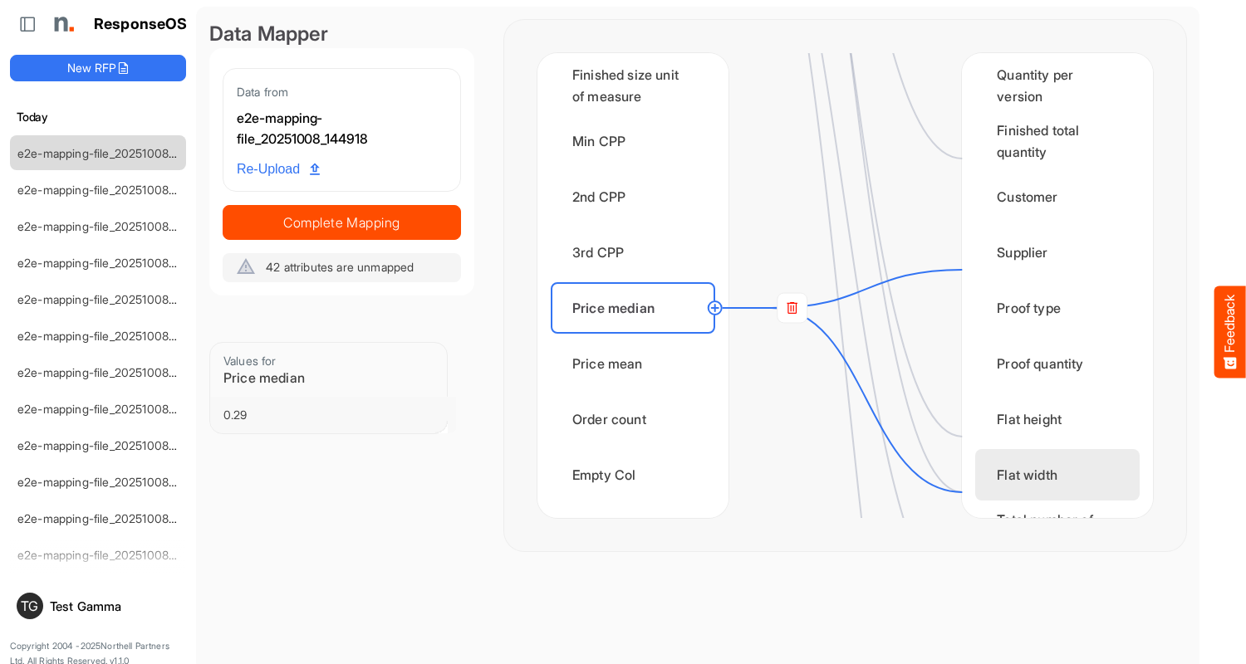
click at [637, 364] on div "Price mean" at bounding box center [633, 363] width 164 height 51
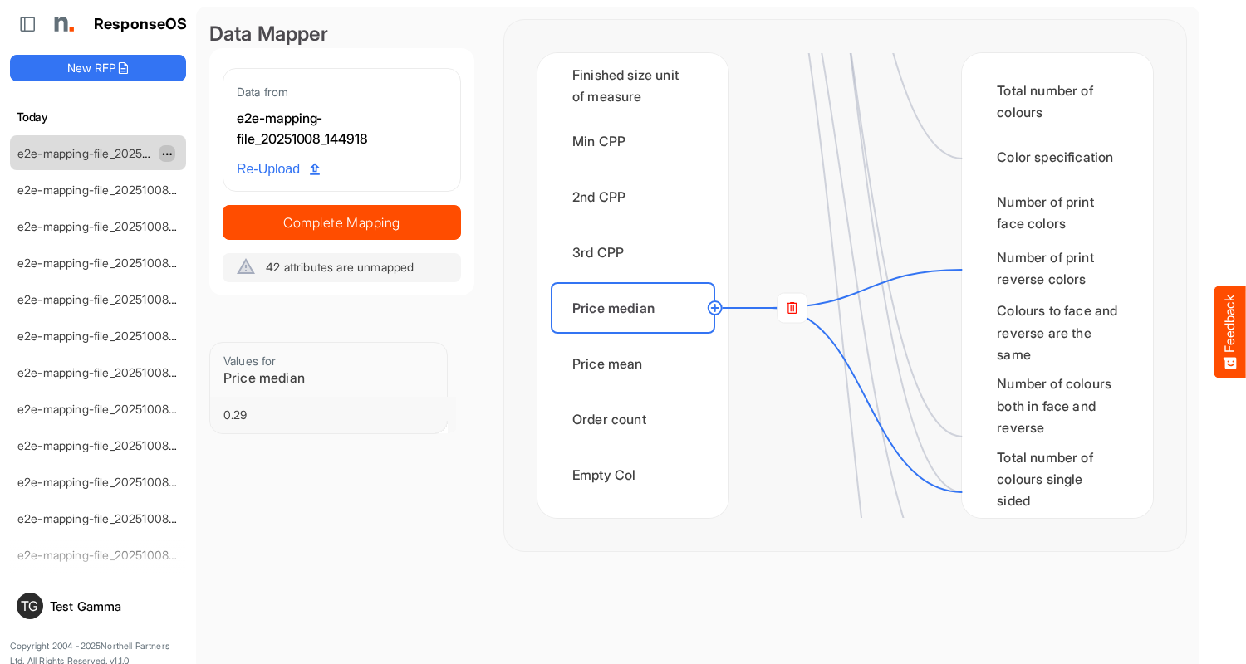
click at [167, 153] on span "dropdownbutton" at bounding box center [165, 155] width 8 height 12
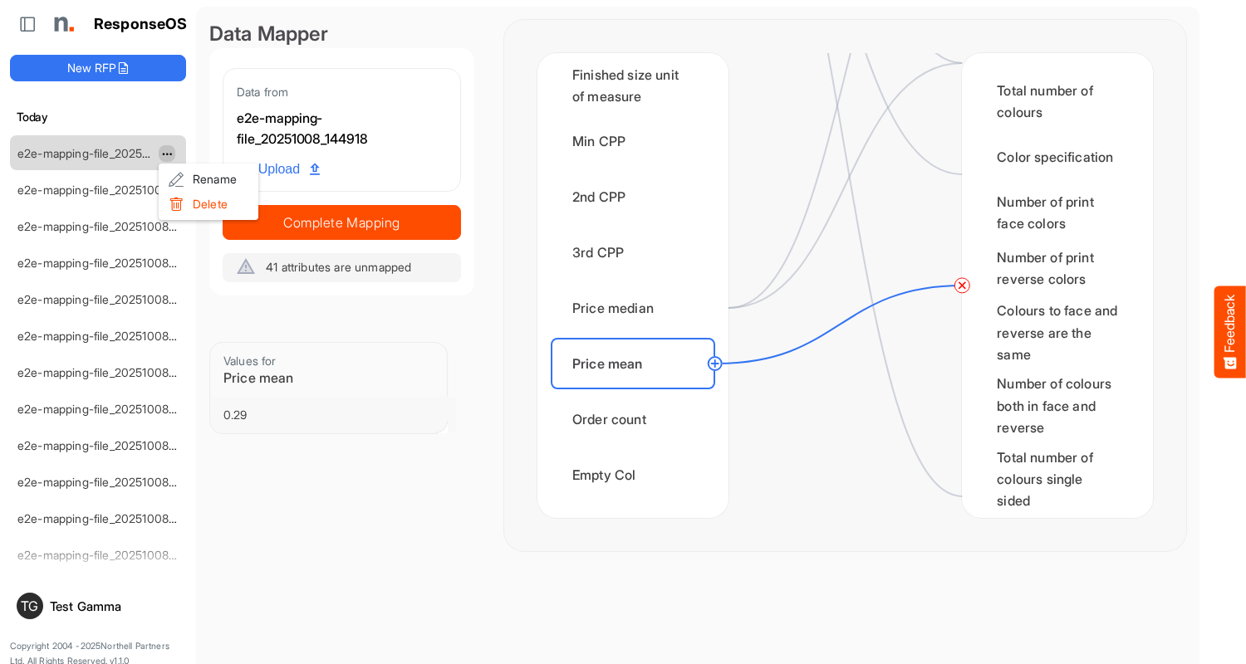
click at [208, 204] on li "Delete" at bounding box center [209, 204] width 100 height 25
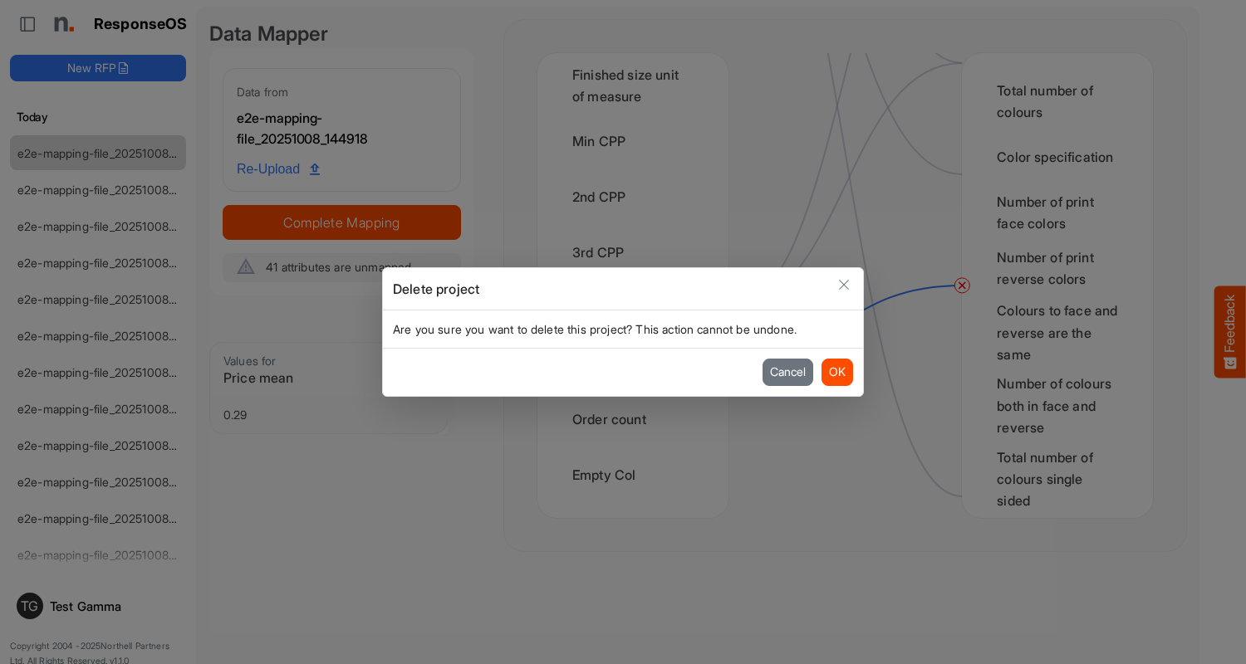
click at [836, 372] on button "OK" at bounding box center [837, 372] width 32 height 27
